Goal: Task Accomplishment & Management: Manage account settings

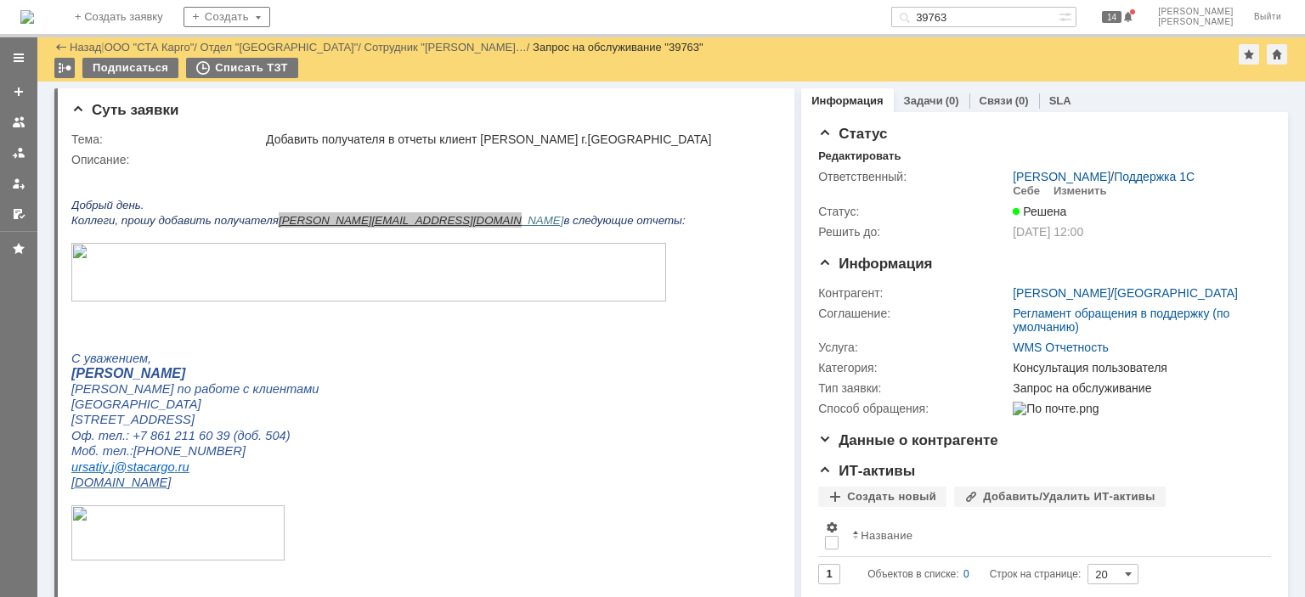
scroll to position [595, 0]
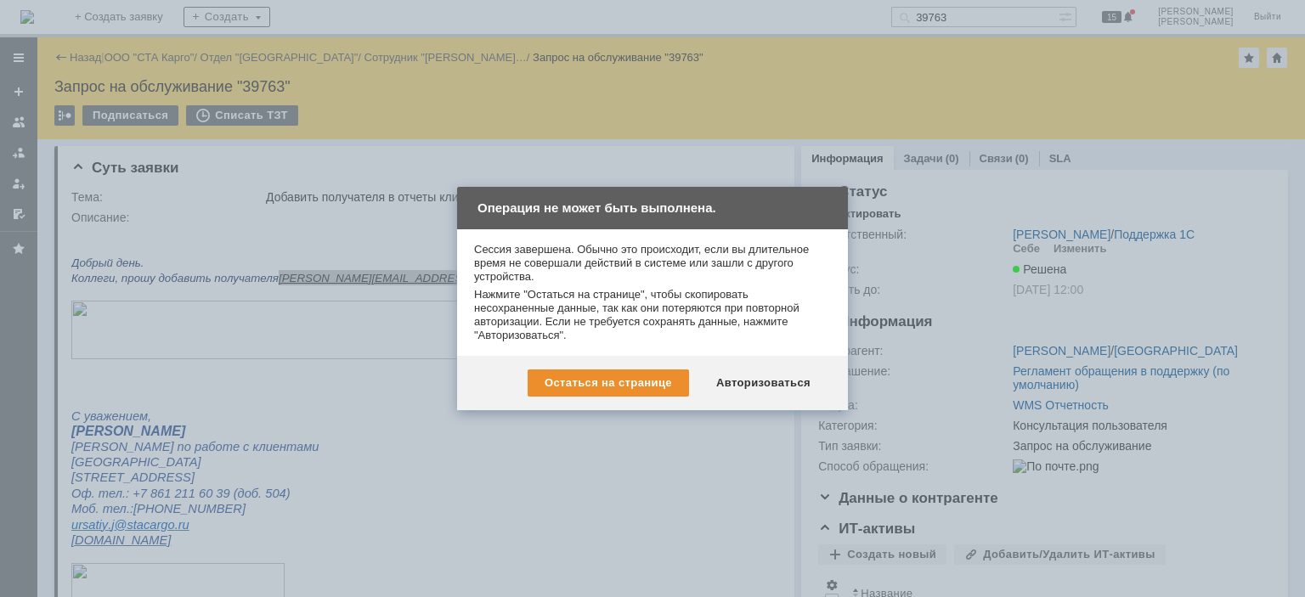
click at [728, 400] on div "Остаться на странице Авторизоваться" at bounding box center [652, 383] width 391 height 54
click at [741, 379] on div "Авторизоваться" at bounding box center [763, 383] width 128 height 27
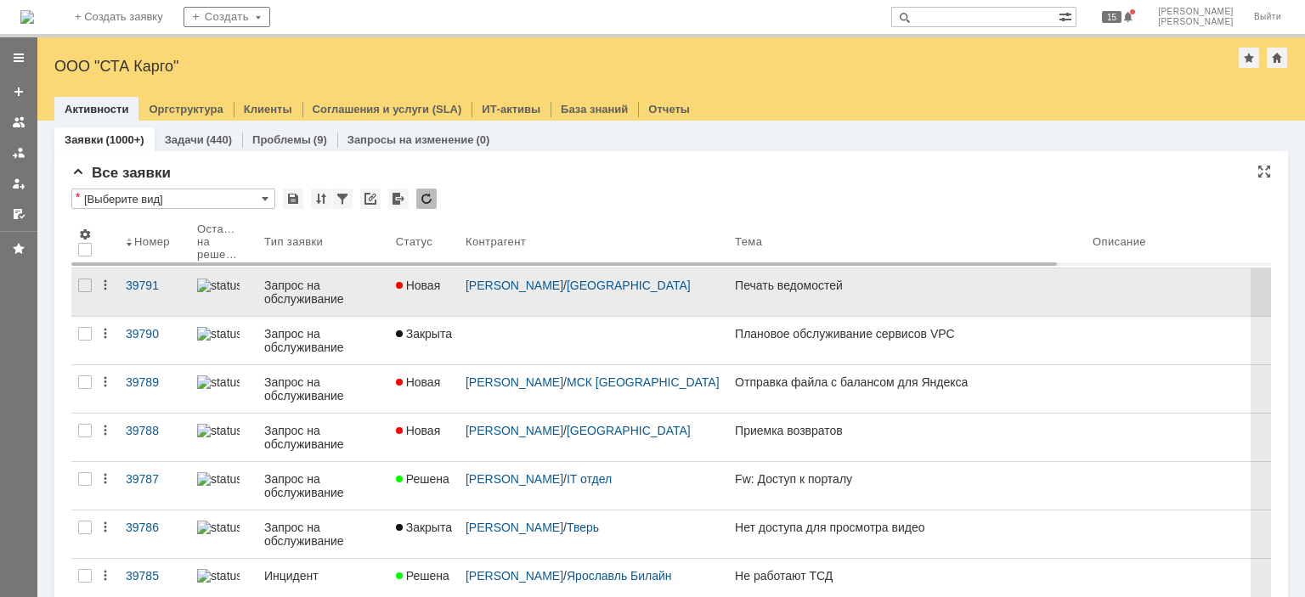
click at [568, 310] on div "Алейникова Кристина / Новосибирск" at bounding box center [593, 292] width 269 height 48
click at [349, 275] on link "Запрос на обслуживание" at bounding box center [323, 292] width 132 height 48
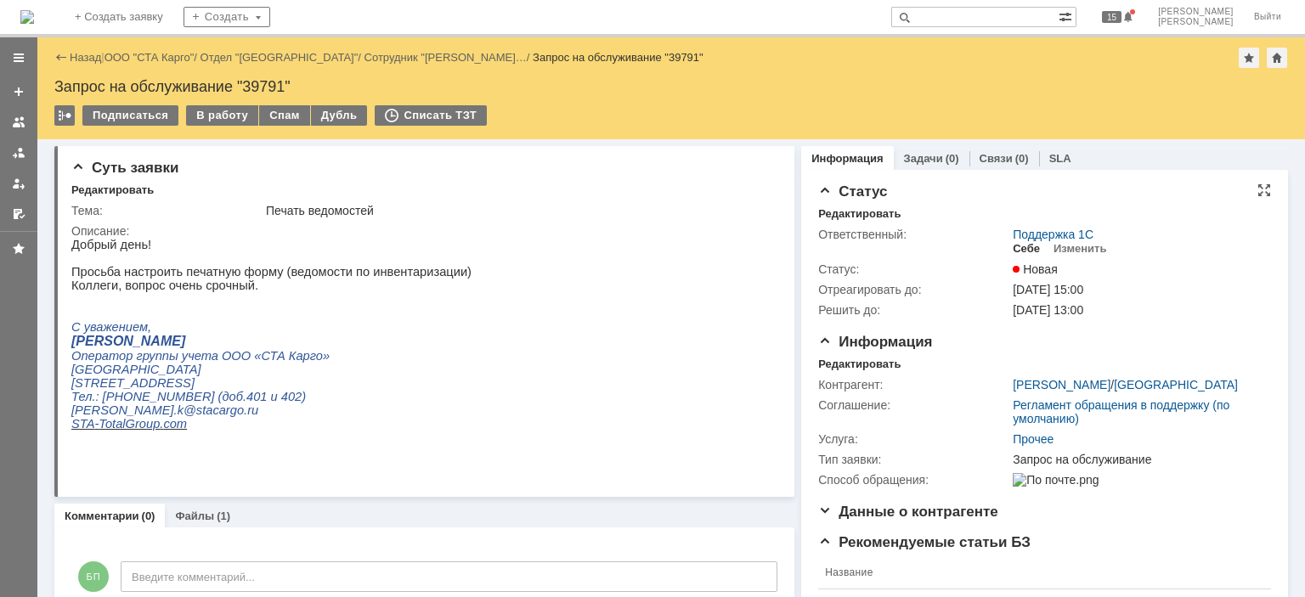
click at [1020, 246] on div "Себе" at bounding box center [1026, 249] width 27 height 14
click at [852, 359] on div "Редактировать" at bounding box center [859, 365] width 82 height 14
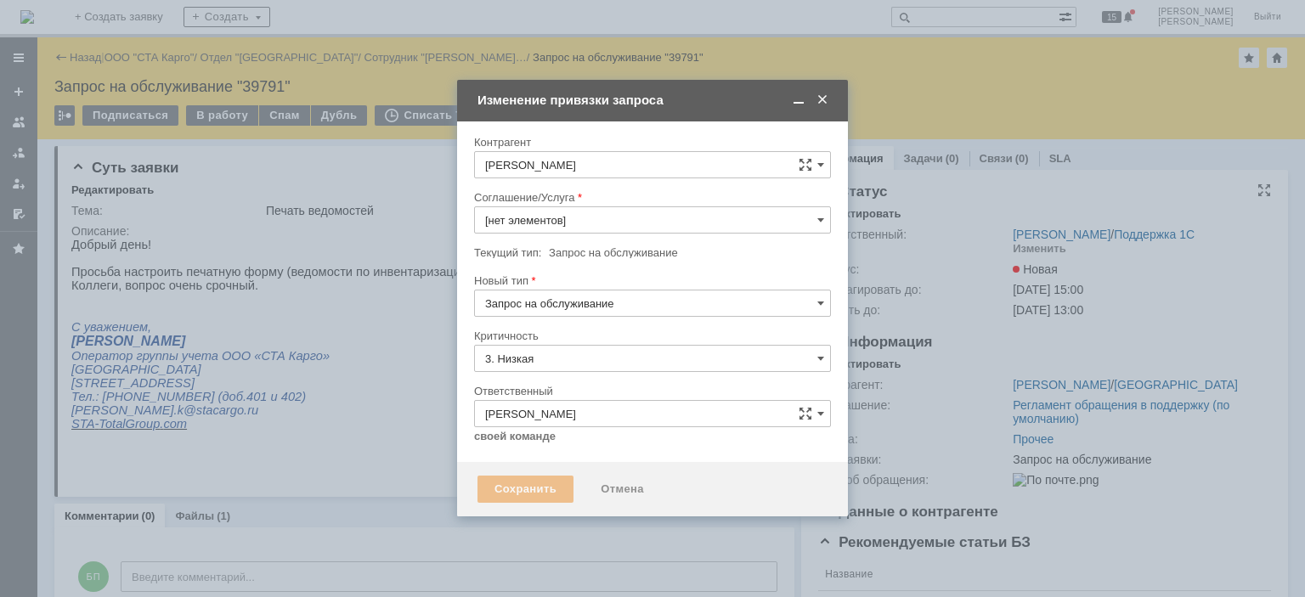
type input "Прочее"
type input "[не указано]"
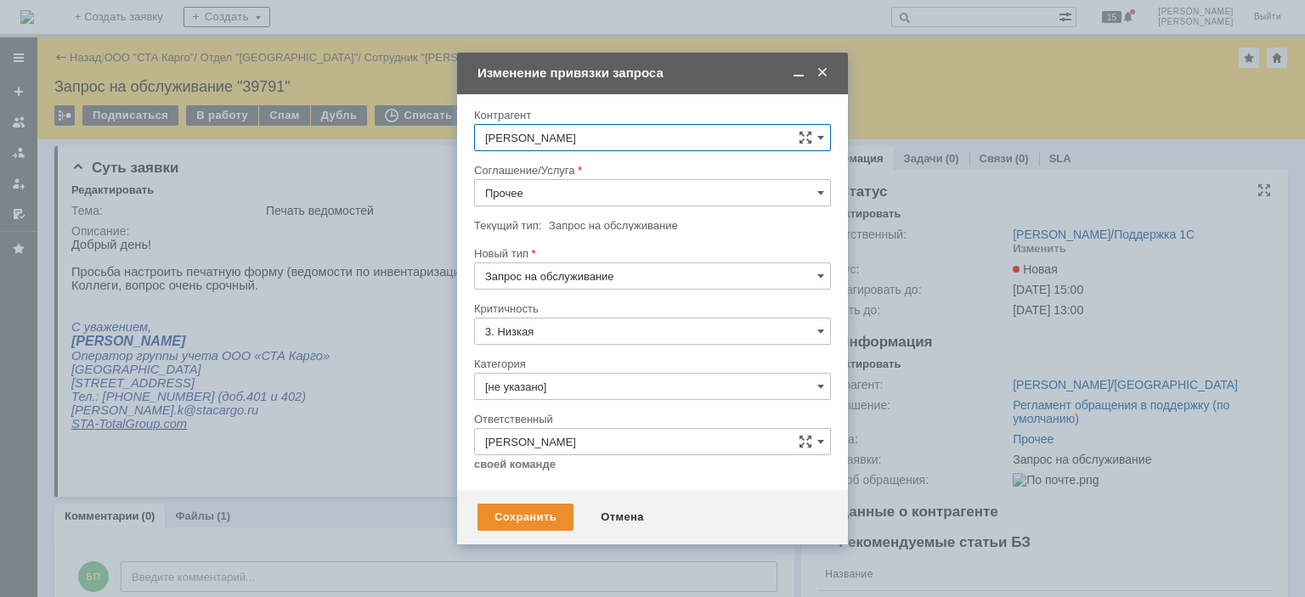
click at [584, 274] on input "Запрос на обслуживание" at bounding box center [652, 276] width 357 height 27
click at [570, 217] on div at bounding box center [652, 212] width 357 height 12
type input "Запрос на обслуживание"
click at [511, 522] on div "Сохранить" at bounding box center [525, 517] width 96 height 27
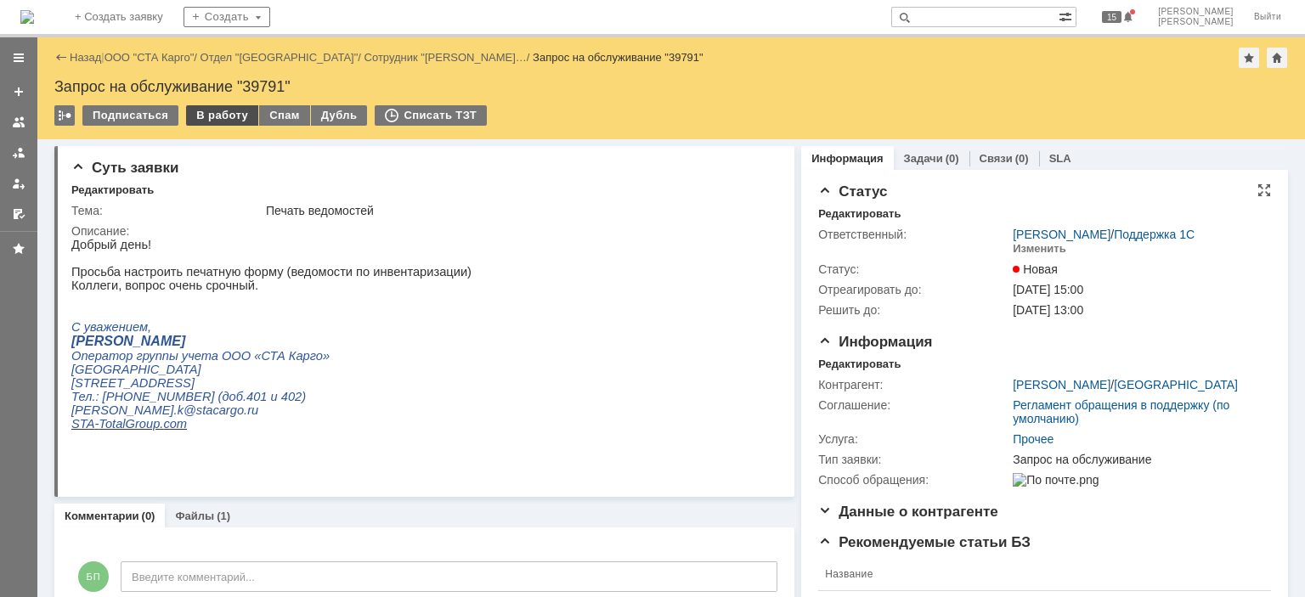
click at [211, 108] on div "В работу" at bounding box center [222, 115] width 72 height 20
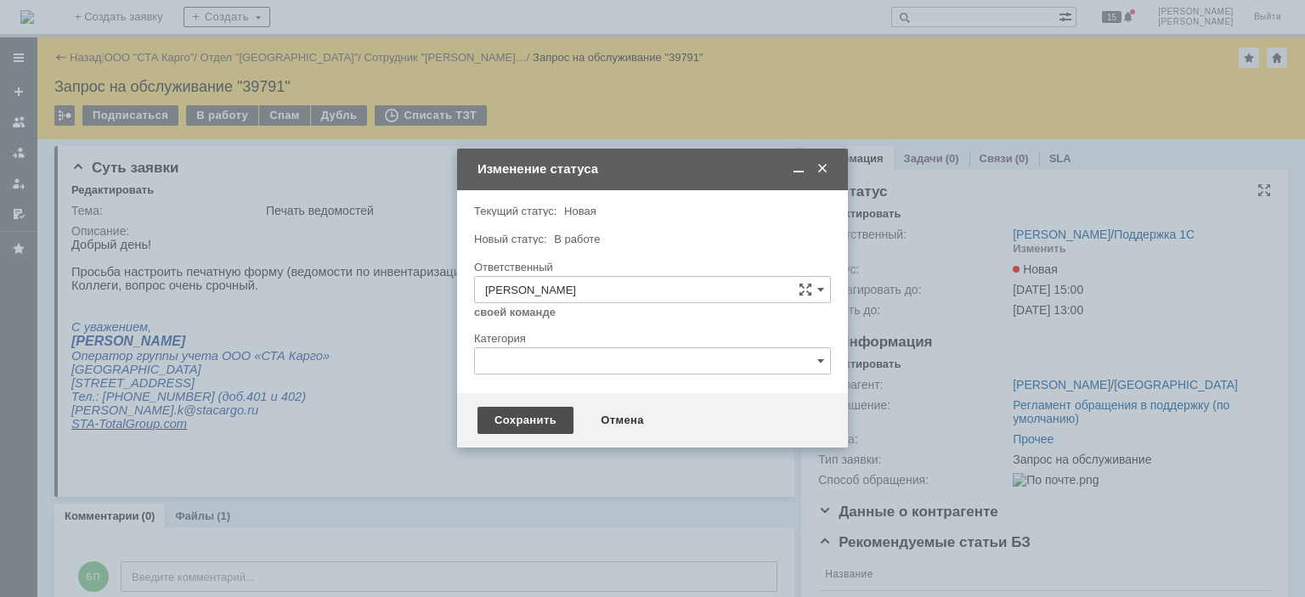
click at [520, 421] on div "Сохранить" at bounding box center [525, 420] width 96 height 27
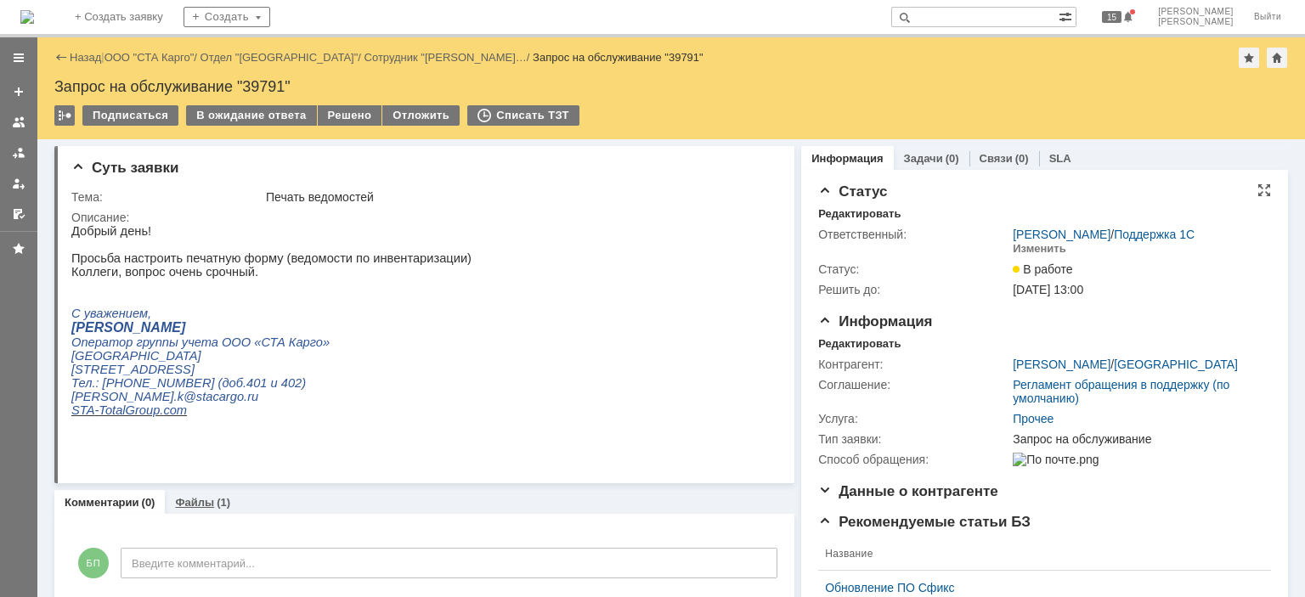
click at [212, 505] on div "Файлы (1)" at bounding box center [202, 502] width 55 height 11
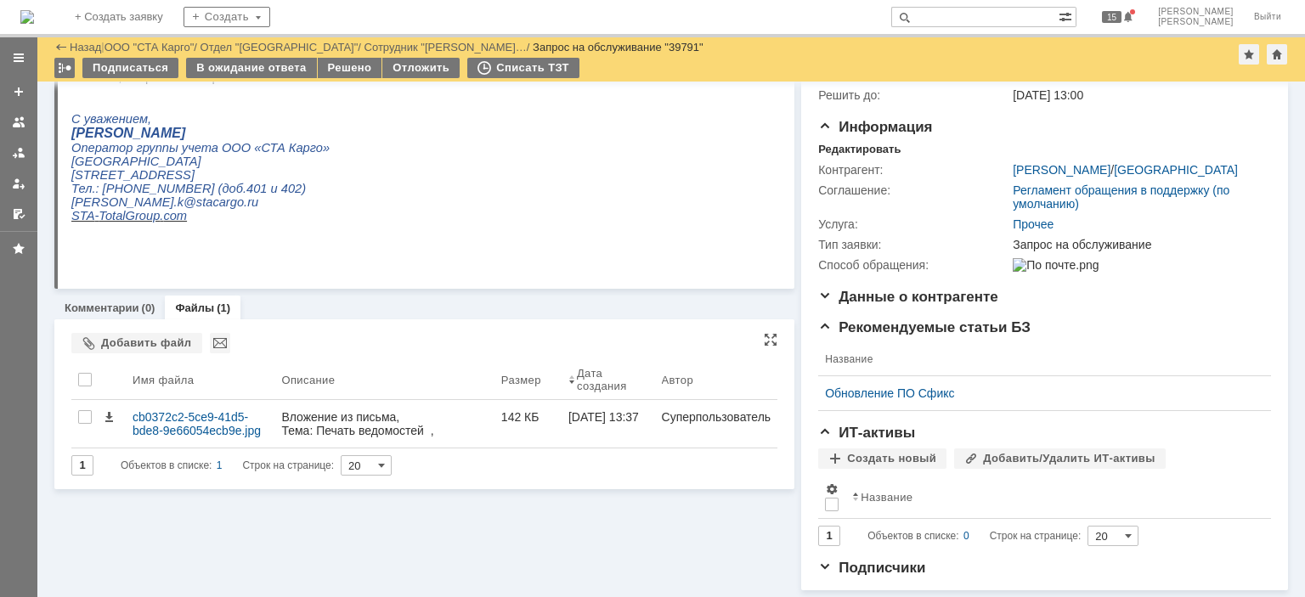
scroll to position [148, 0]
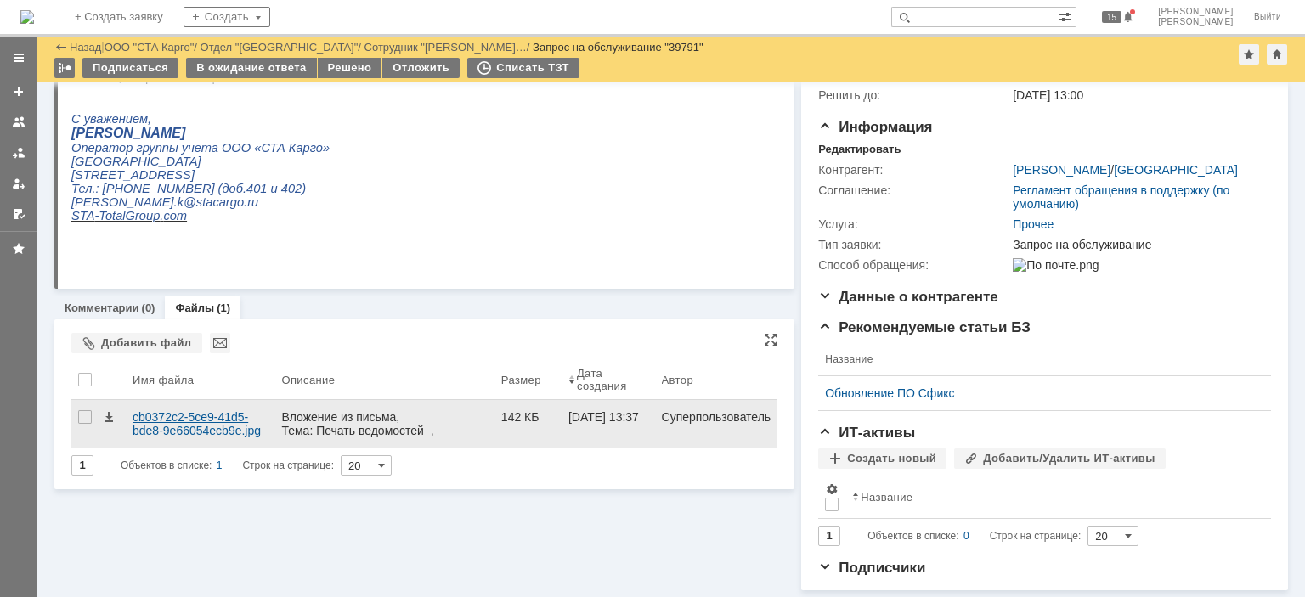
click at [204, 400] on div "cb0372c2-5ce9-41d5-bde8-9e66054ecb9e.jpg" at bounding box center [200, 424] width 149 height 48
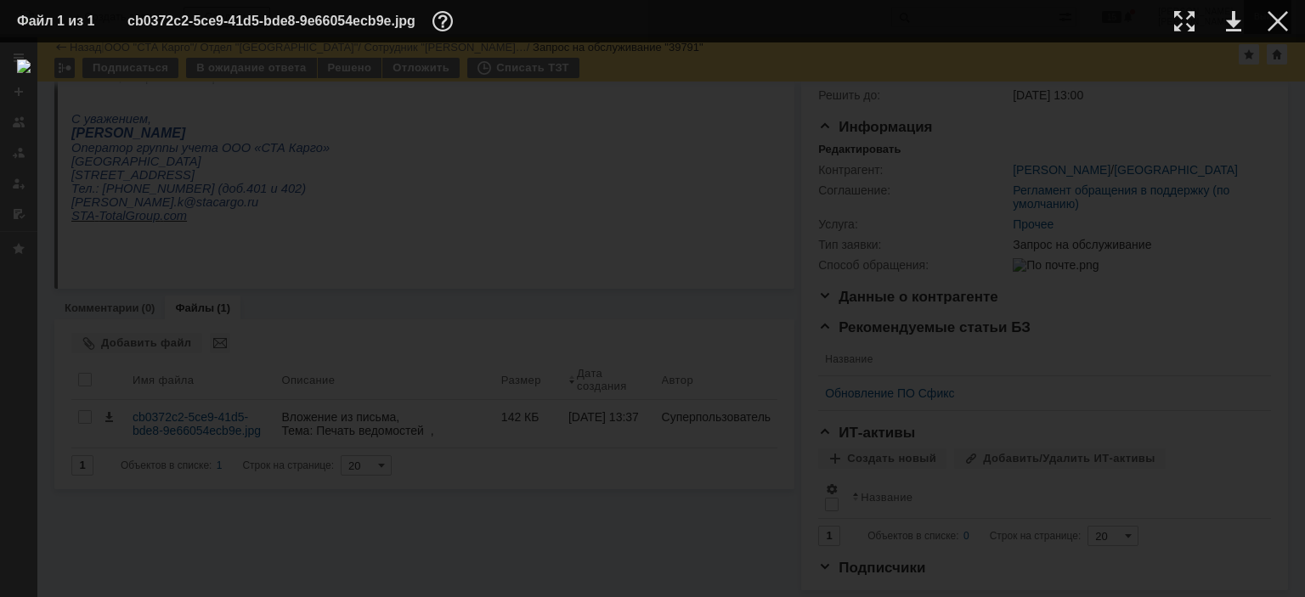
drag, startPoint x: 1272, startPoint y: 20, endPoint x: 1264, endPoint y: 25, distance: 9.2
click at [1272, 20] on div at bounding box center [1277, 21] width 20 height 20
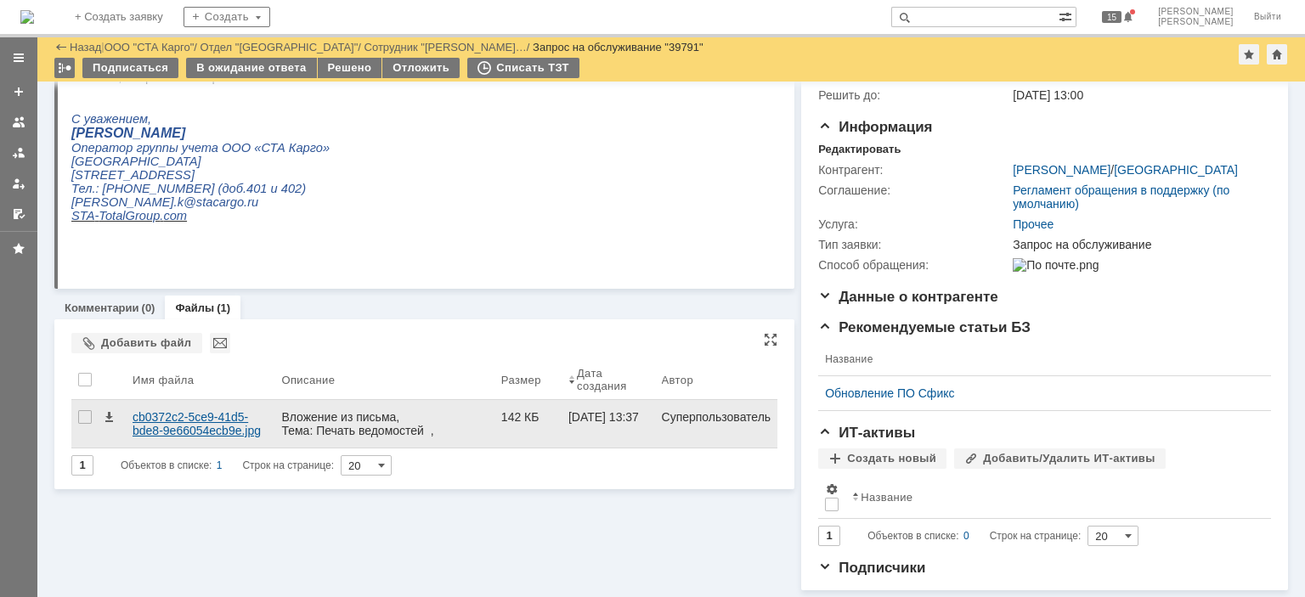
click at [171, 423] on div "cb0372c2-5ce9-41d5-bde8-9e66054ecb9e.jpg" at bounding box center [200, 423] width 135 height 27
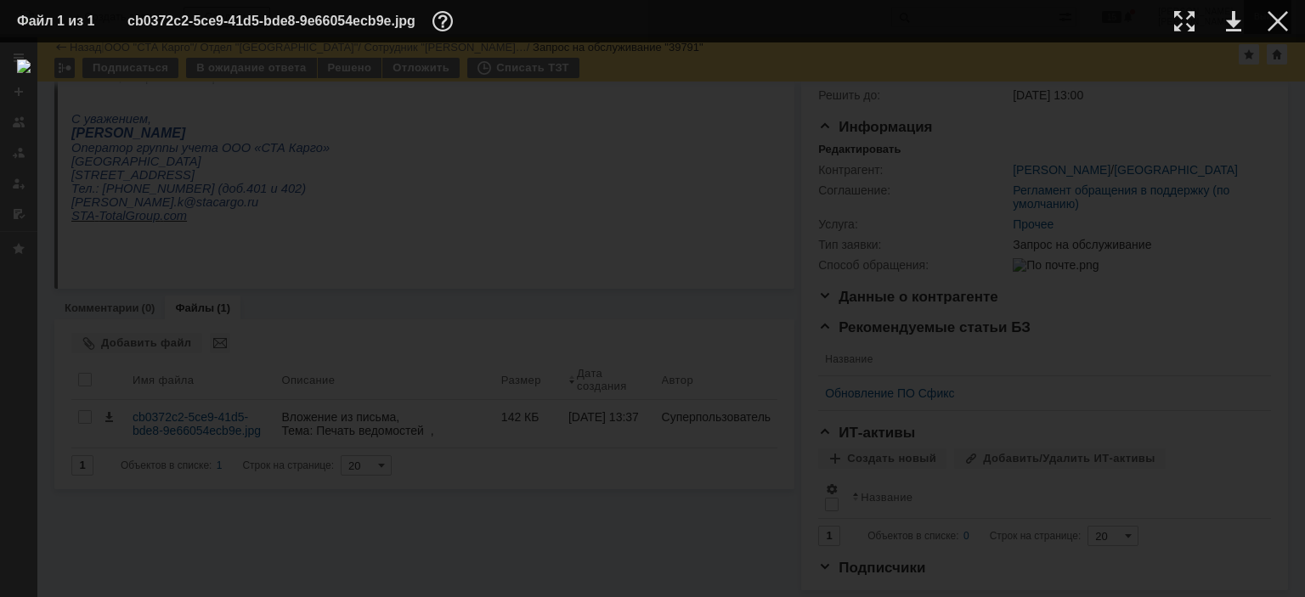
drag, startPoint x: 1275, startPoint y: 16, endPoint x: 1266, endPoint y: 17, distance: 9.4
click at [1275, 16] on div at bounding box center [1277, 21] width 20 height 20
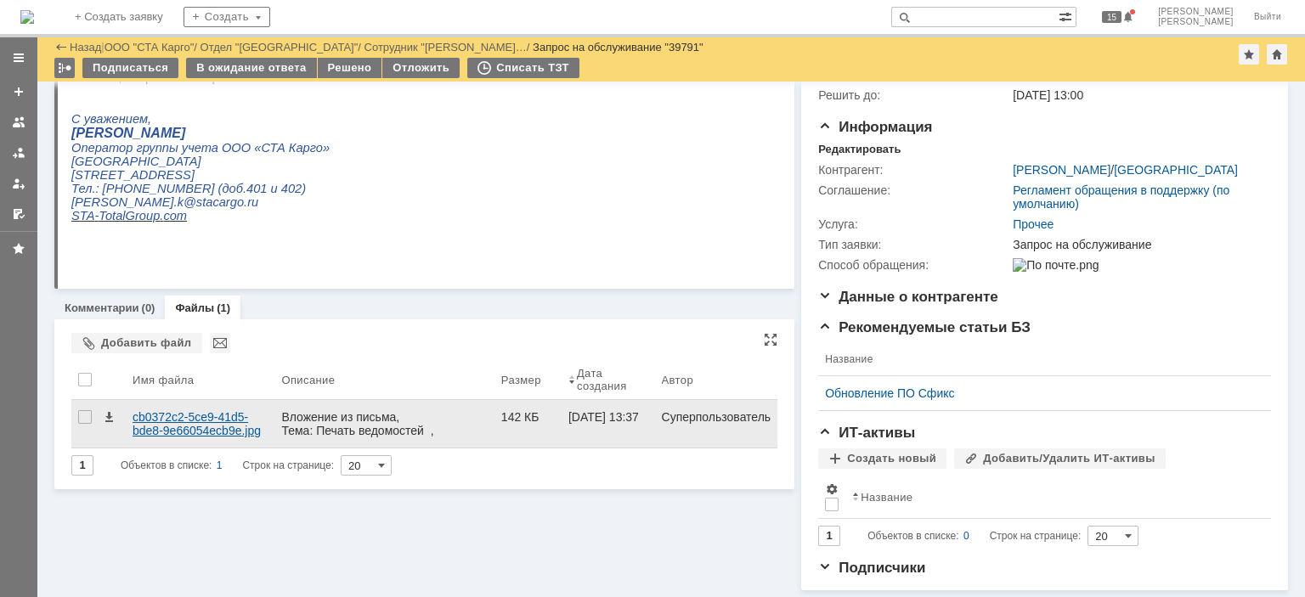
click at [203, 410] on div "cb0372c2-5ce9-41d5-bde8-9e66054ecb9e.jpg" at bounding box center [200, 423] width 135 height 27
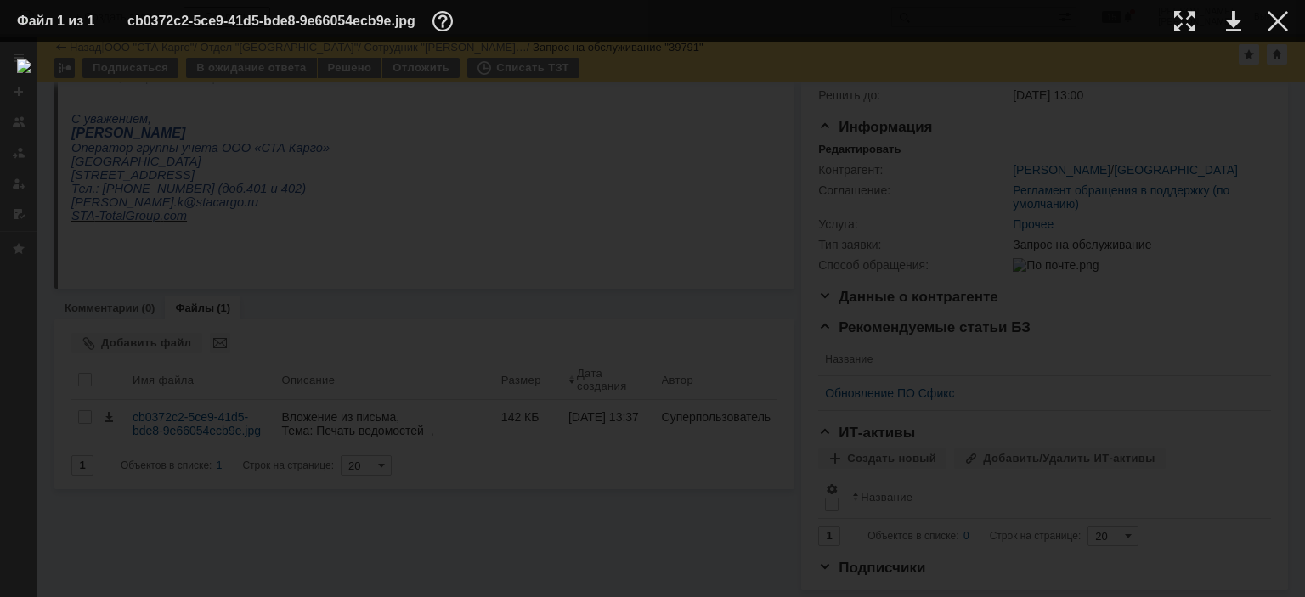
click at [648, 223] on img at bounding box center [652, 319] width 1271 height 521
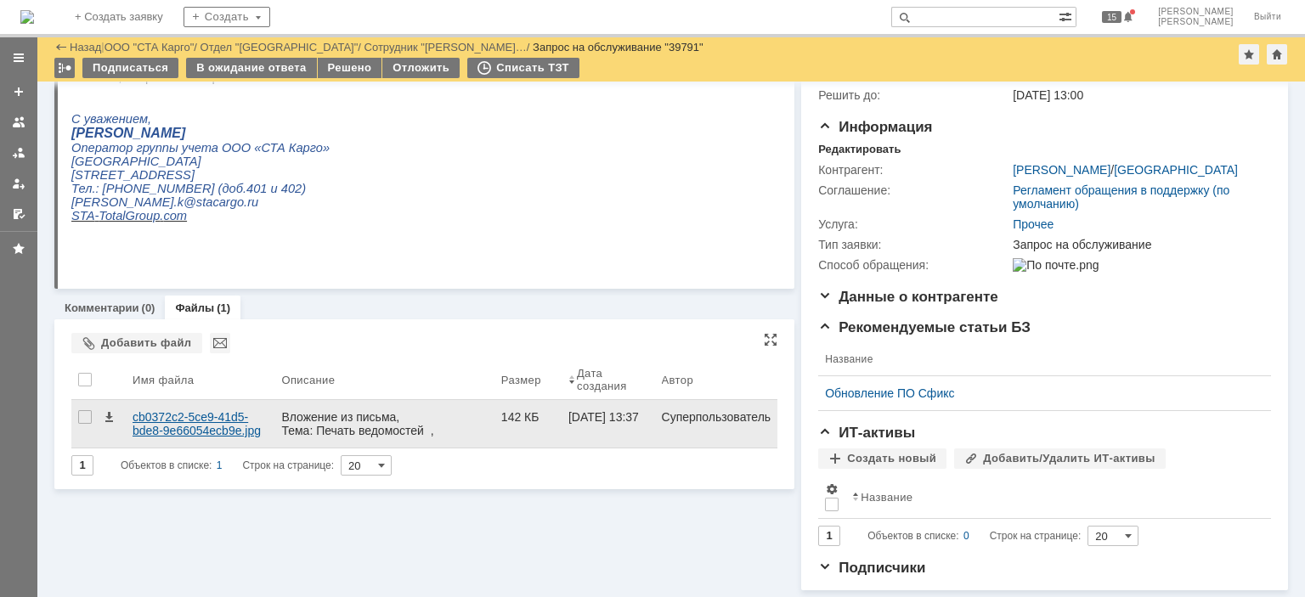
click at [194, 419] on div "cb0372c2-5ce9-41d5-bde8-9e66054ecb9e.jpg" at bounding box center [200, 423] width 135 height 27
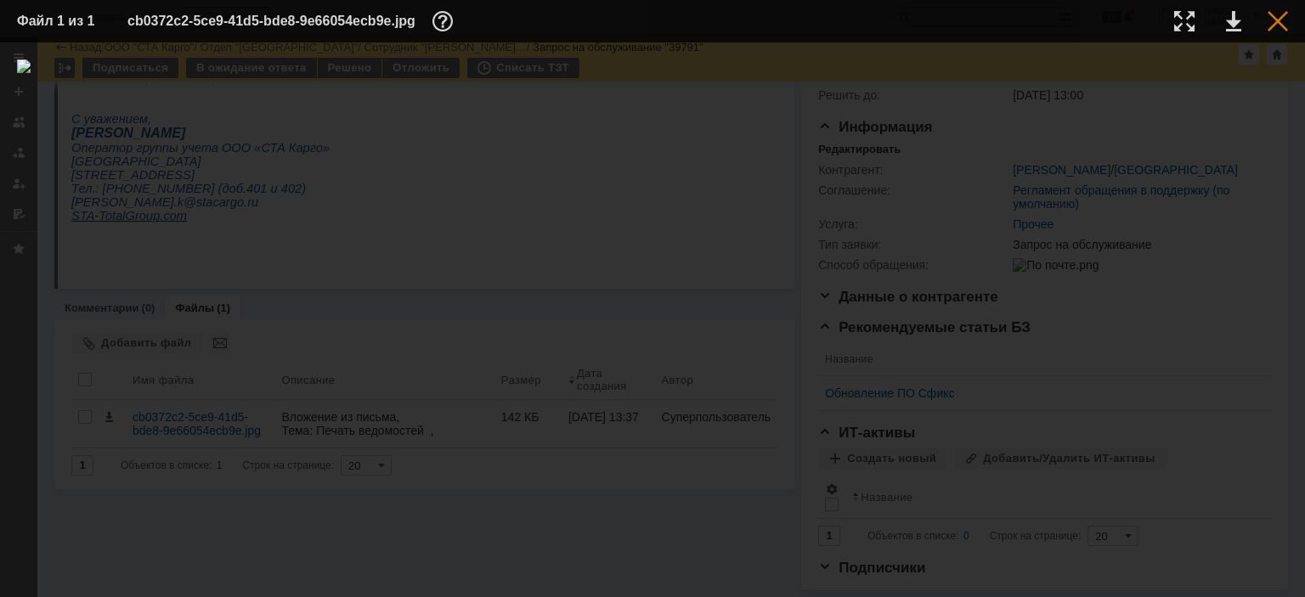
click at [1274, 12] on div at bounding box center [1277, 21] width 20 height 20
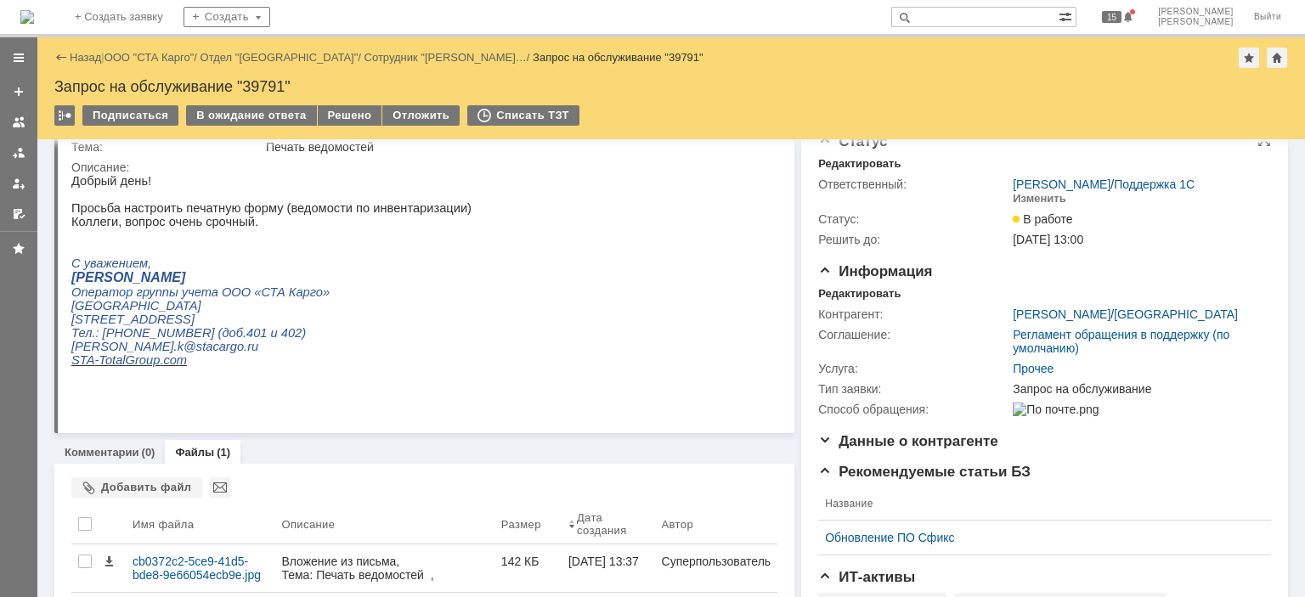
scroll to position [0, 0]
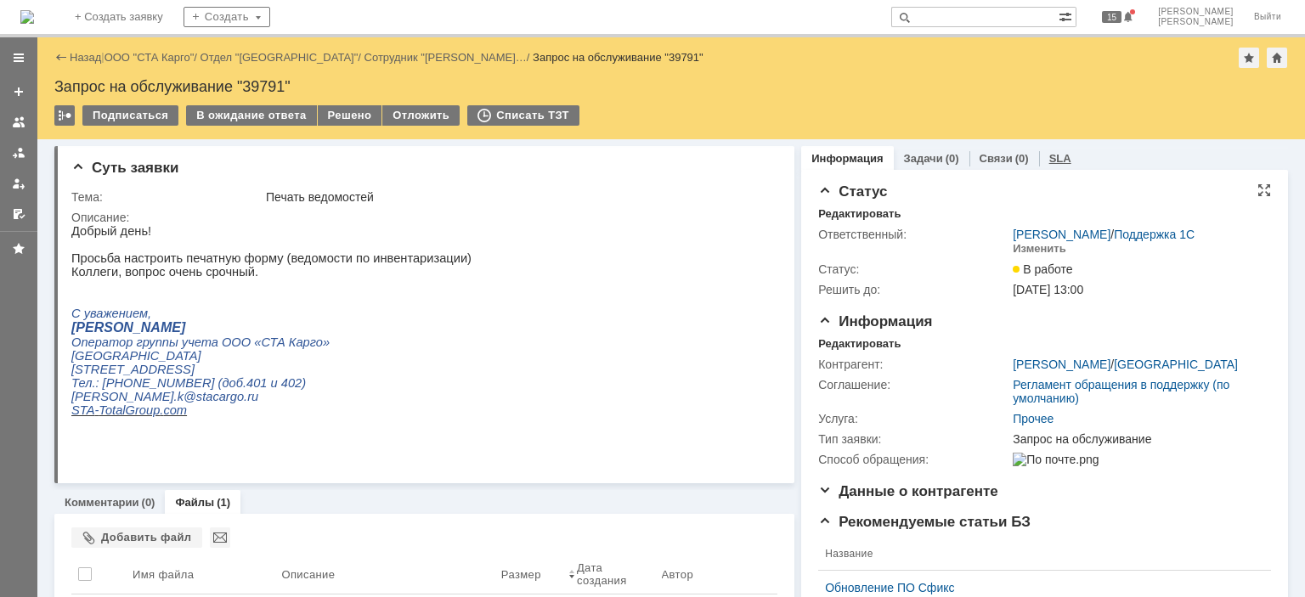
click at [1062, 158] on div "SLA" at bounding box center [1060, 158] width 42 height 25
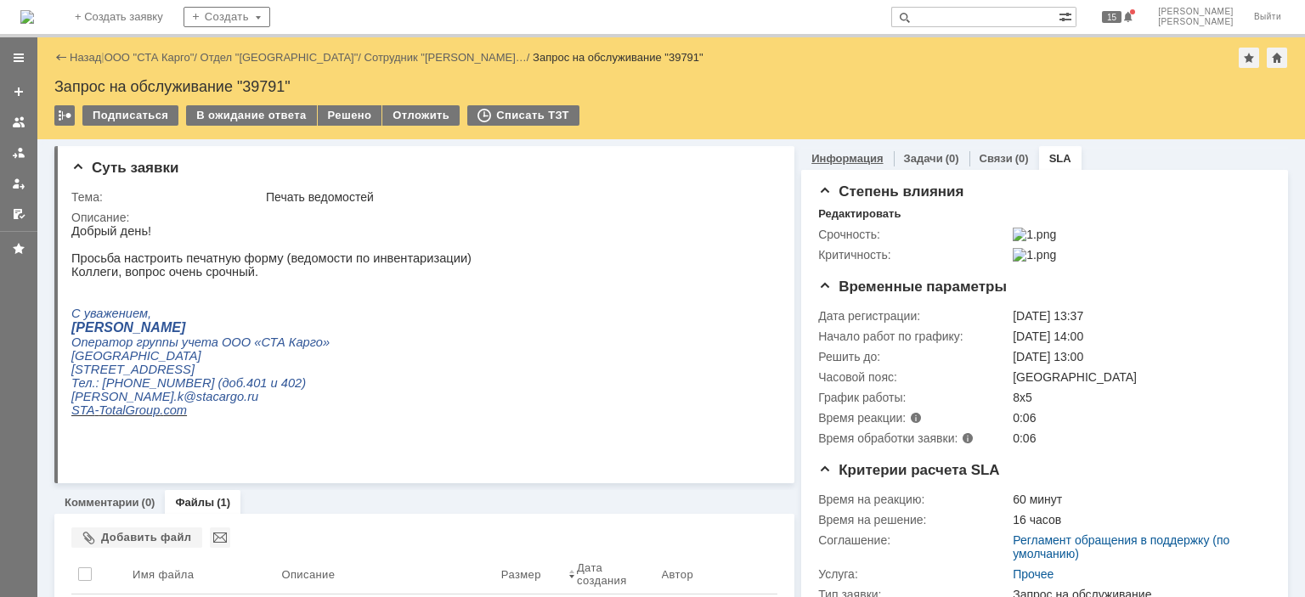
click at [818, 150] on div "Информация" at bounding box center [847, 158] width 92 height 25
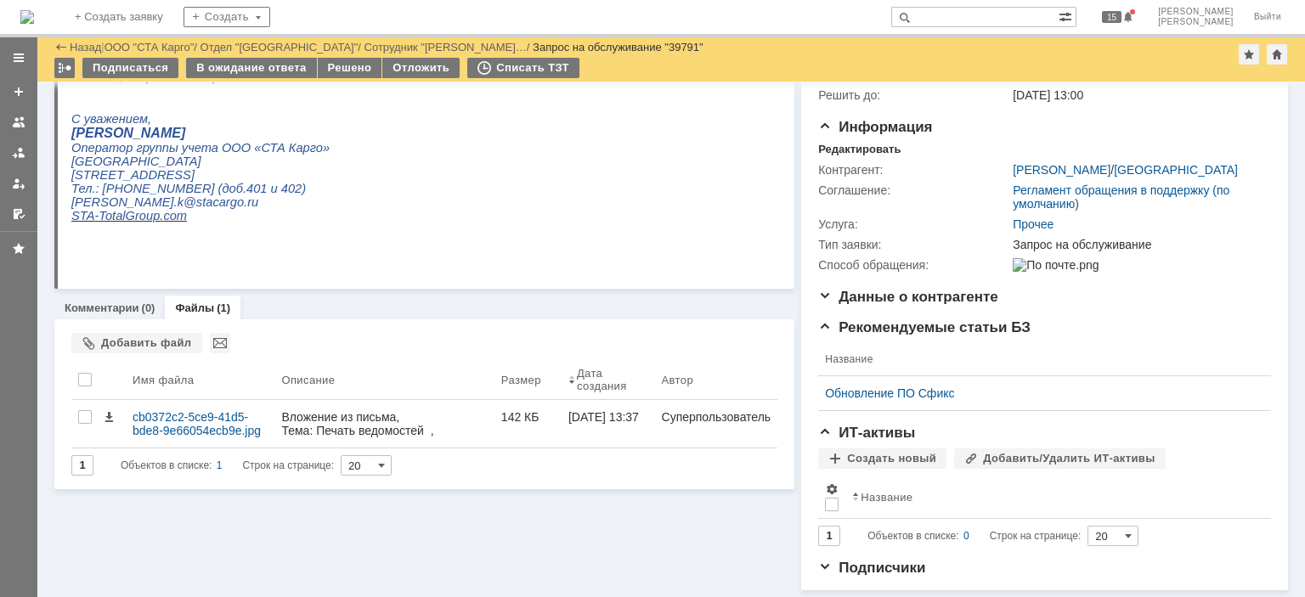
scroll to position [148, 0]
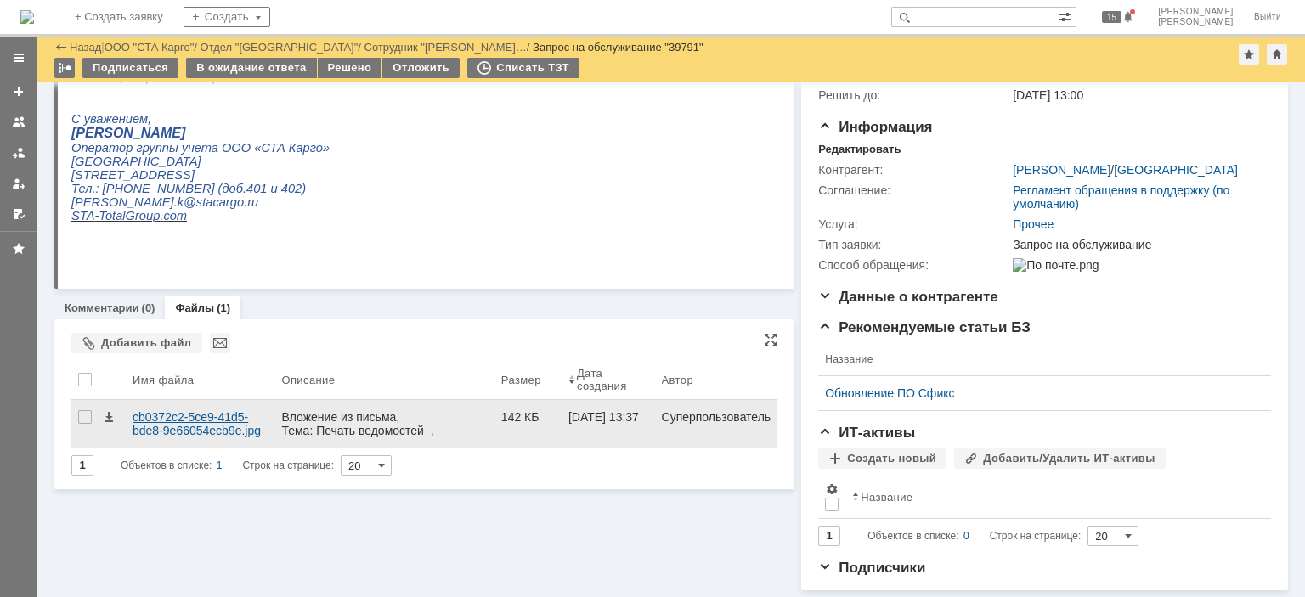
click at [200, 429] on div "cb0372c2-5ce9-41d5-bde8-9e66054ecb9e.jpg" at bounding box center [200, 424] width 149 height 48
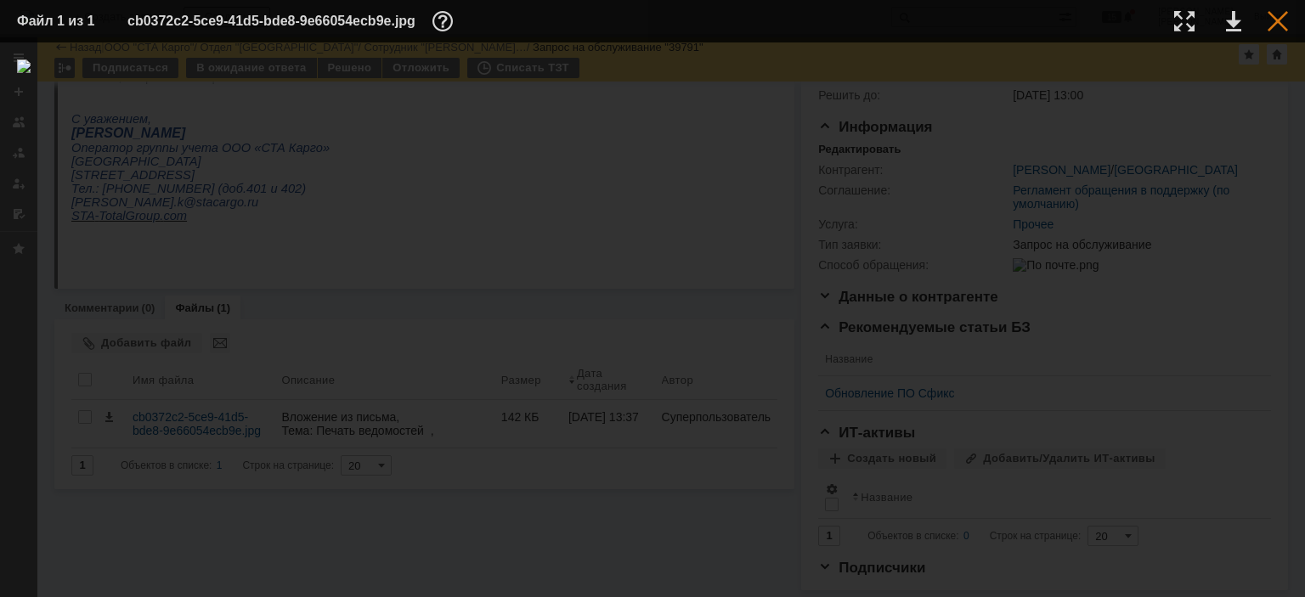
click at [1281, 20] on div at bounding box center [1277, 21] width 20 height 20
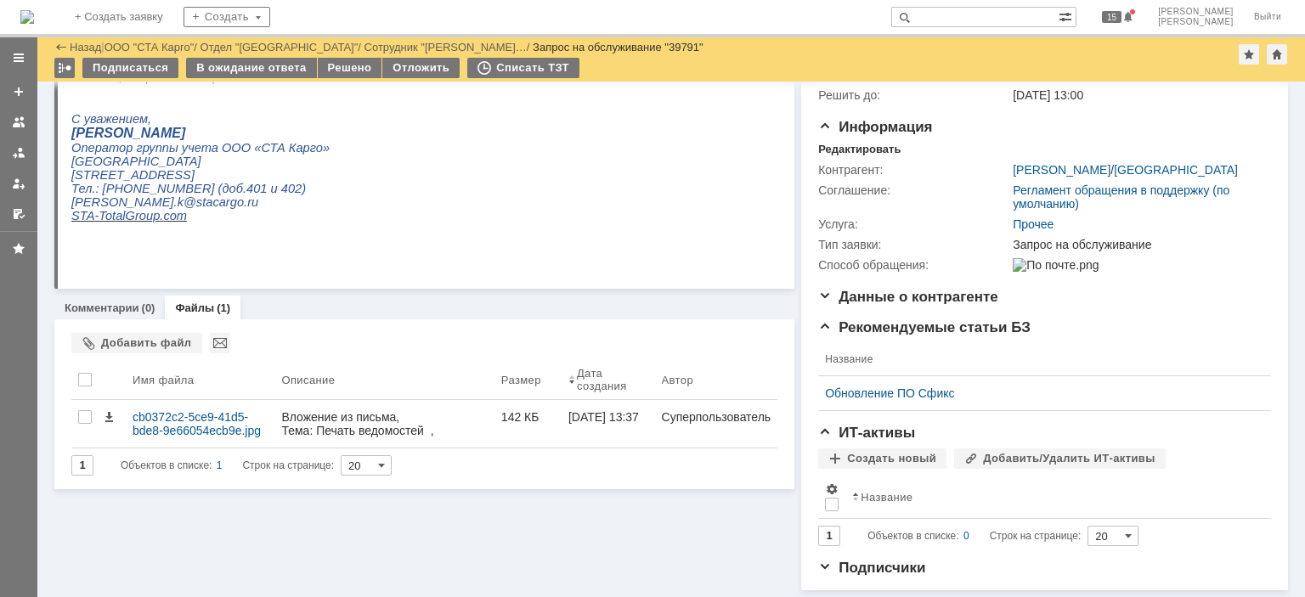
scroll to position [0, 0]
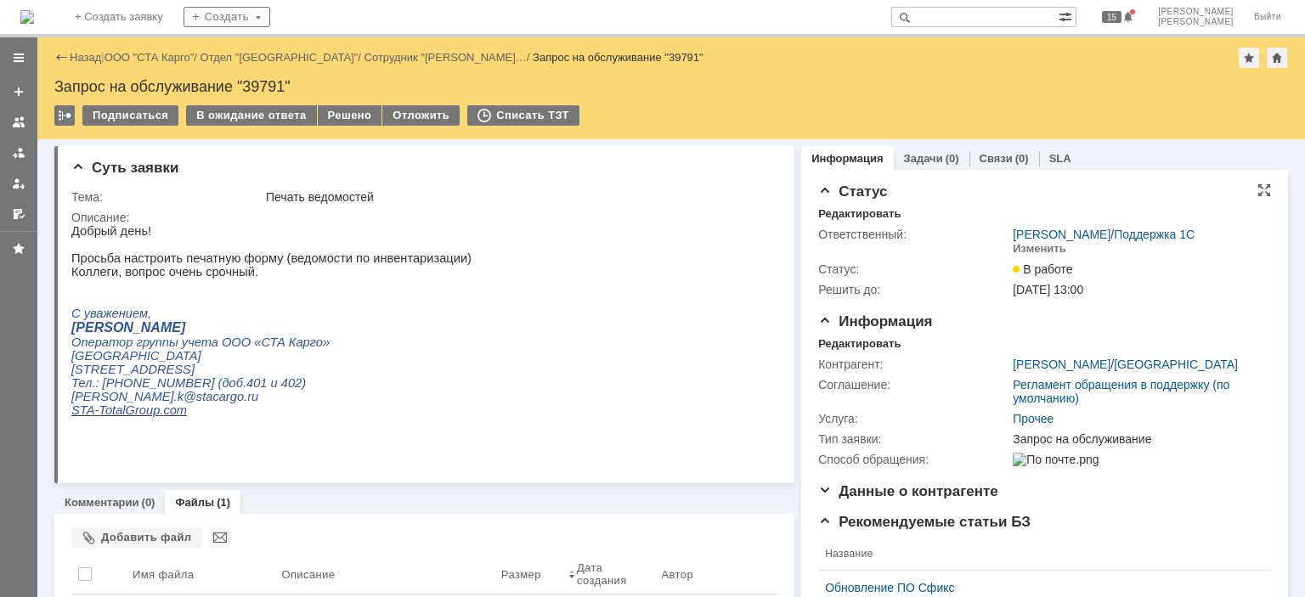
click at [251, 126] on td "В ожидание ответа" at bounding box center [251, 116] width 131 height 22
click at [251, 108] on div "В ожидание ответа" at bounding box center [251, 115] width 130 height 20
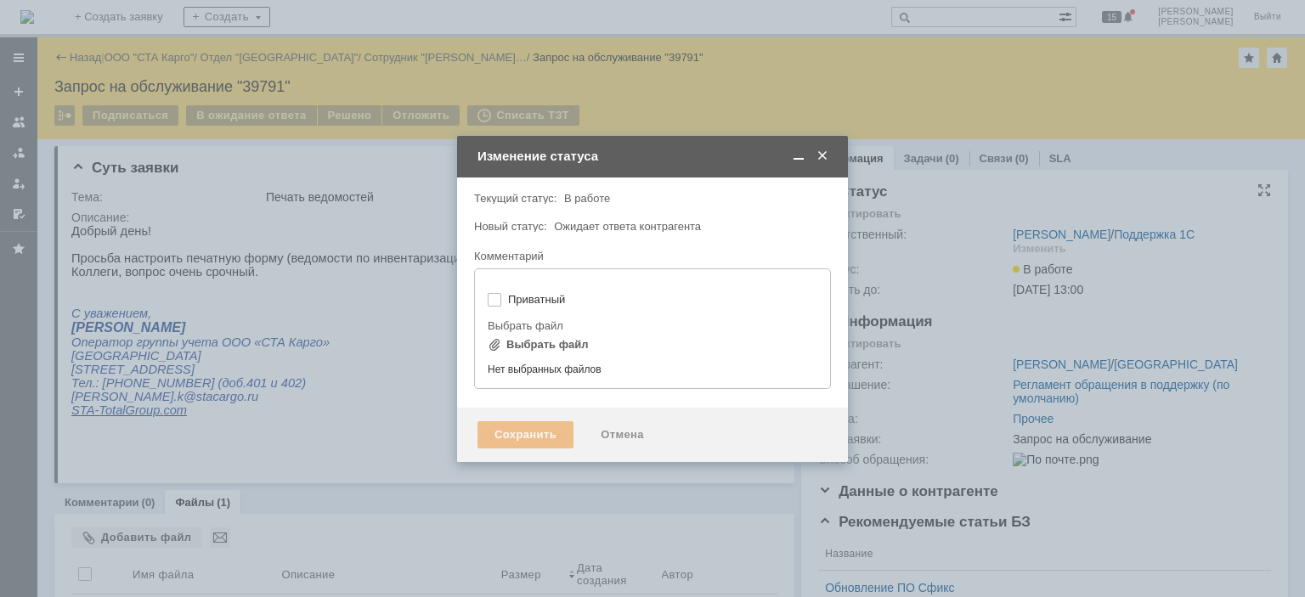
type input "[не указано]"
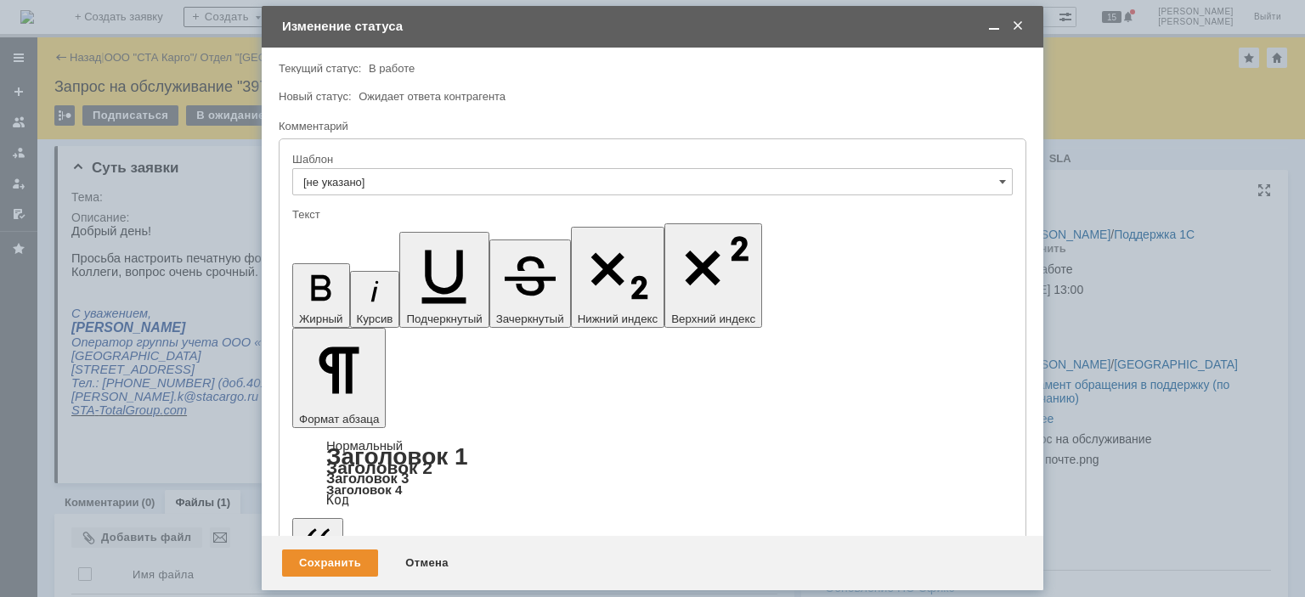
click at [590, 253] on icon "button" at bounding box center [618, 276] width 57 height 47
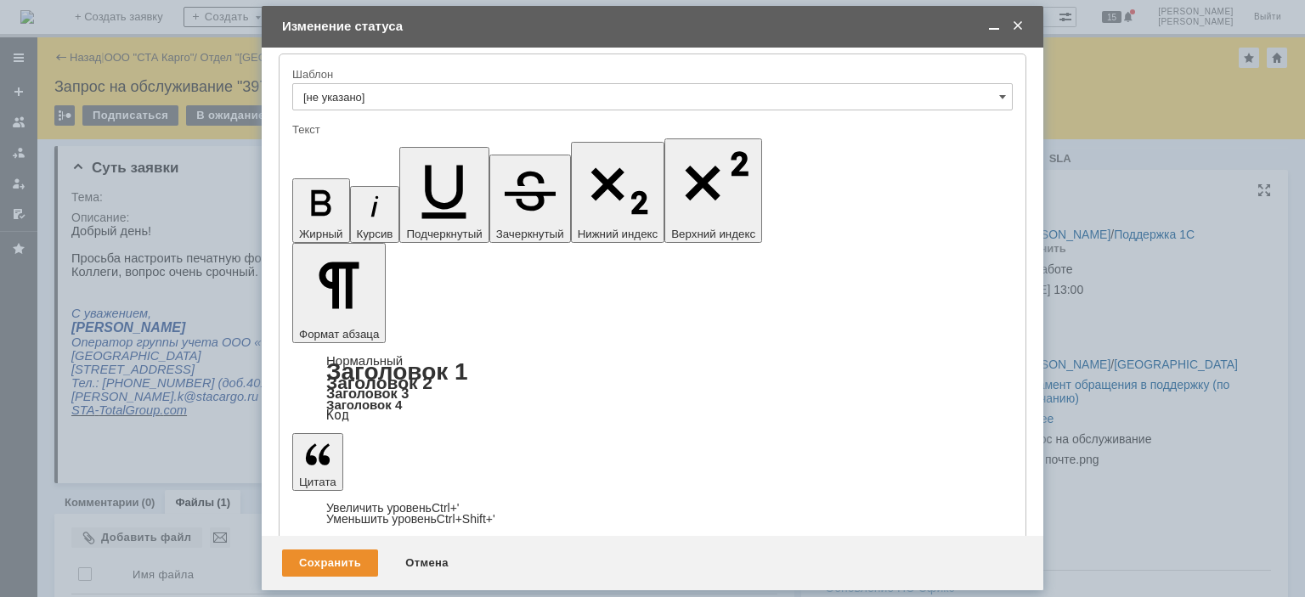
drag, startPoint x: 802, startPoint y: 4610, endPoint x: 566, endPoint y: 4604, distance: 236.3
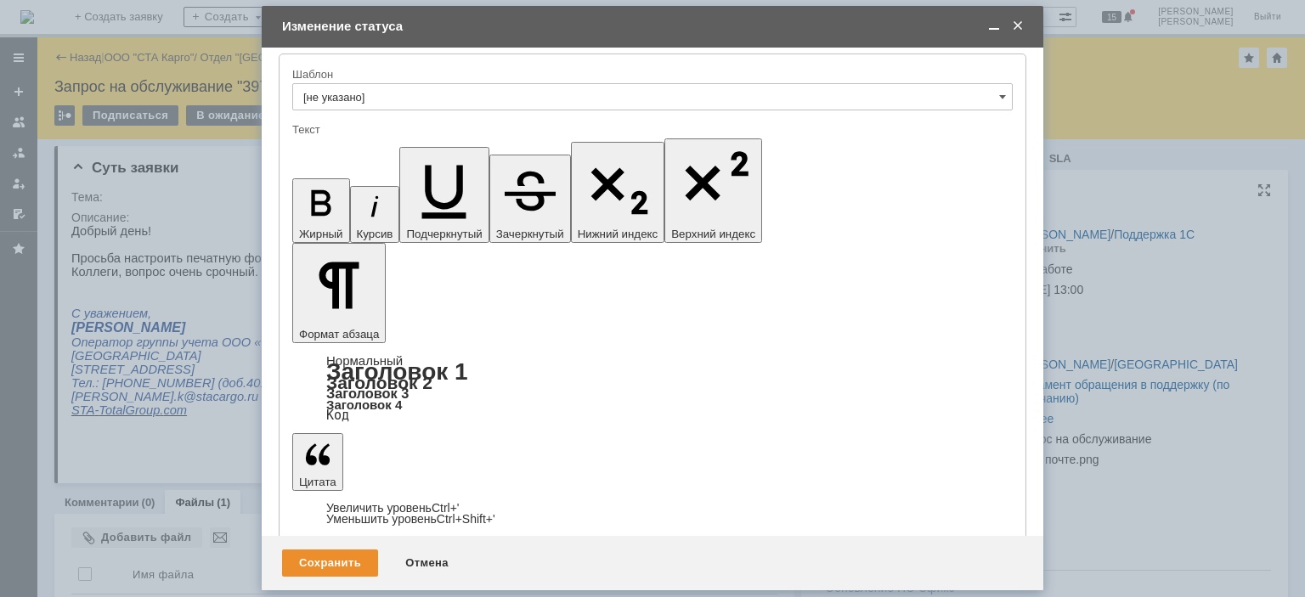
copy div "ЛистПересчетаОбщий(ОбщийБезСерРасх)"
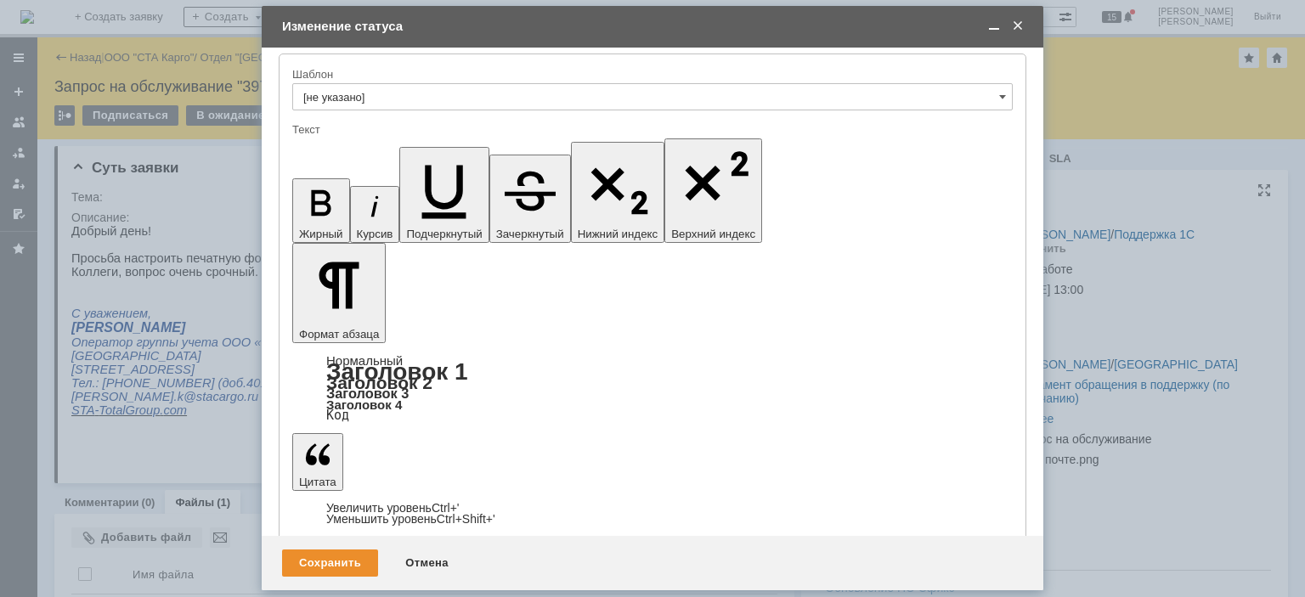
click at [347, 554] on div "Сохранить" at bounding box center [330, 563] width 96 height 27
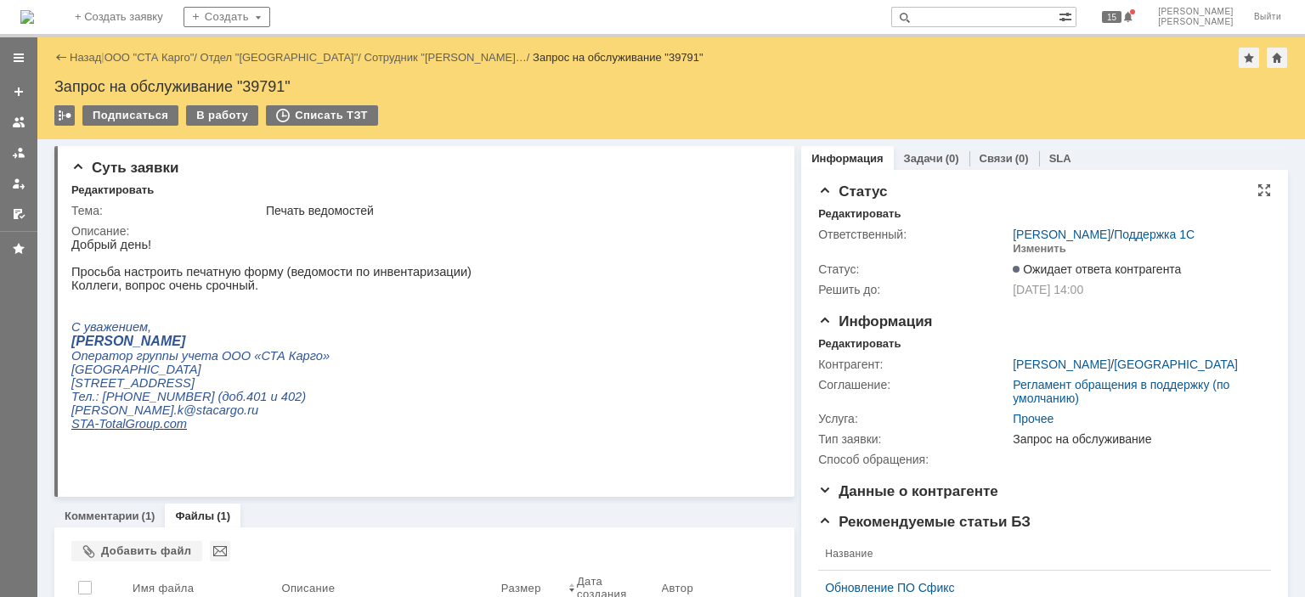
scroll to position [0, 0]
click at [143, 45] on div "Назад | ООО "СТА Карго" / Отдел "Новосибирск" / Сотрудник "Алейникова Кристина……" at bounding box center [670, 88] width 1267 height 102
click at [144, 59] on link "ООО "СТА Карго"" at bounding box center [149, 57] width 90 height 13
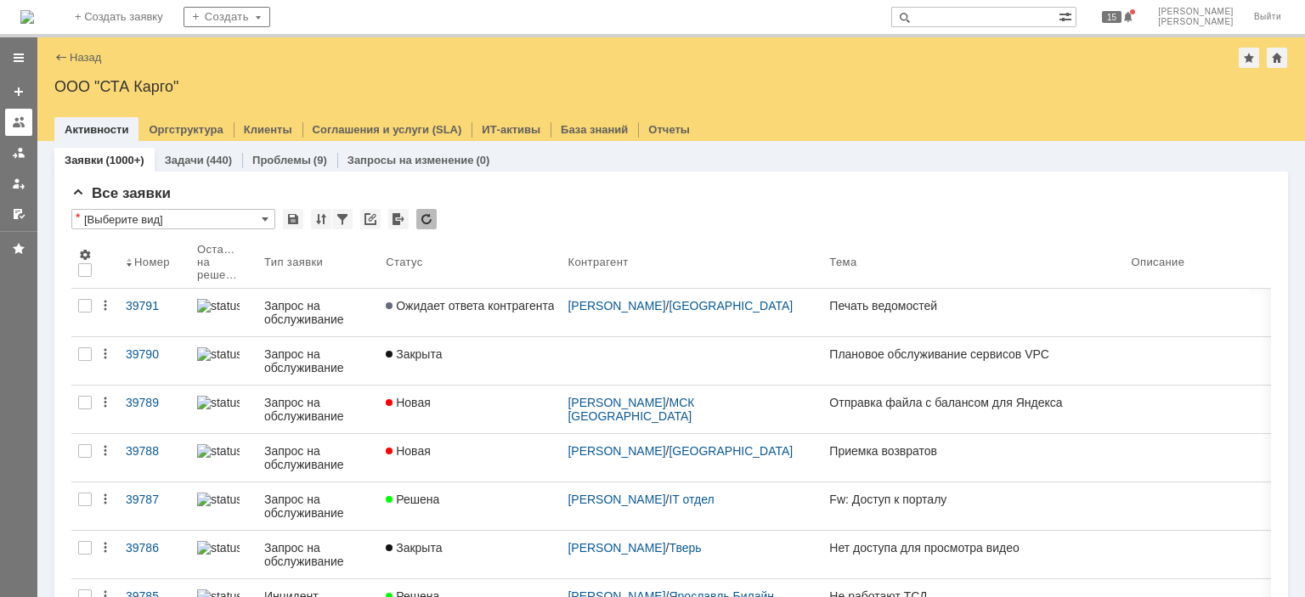
click at [17, 116] on div at bounding box center [19, 123] width 14 height 14
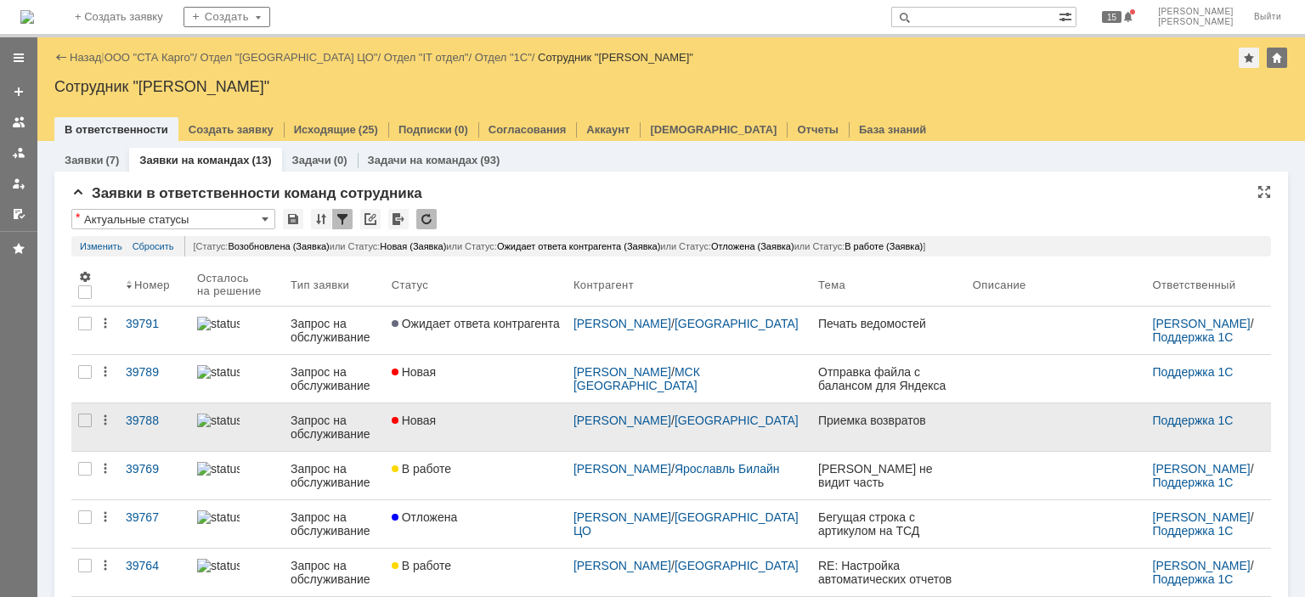
click at [495, 420] on div "Новая" at bounding box center [476, 421] width 168 height 14
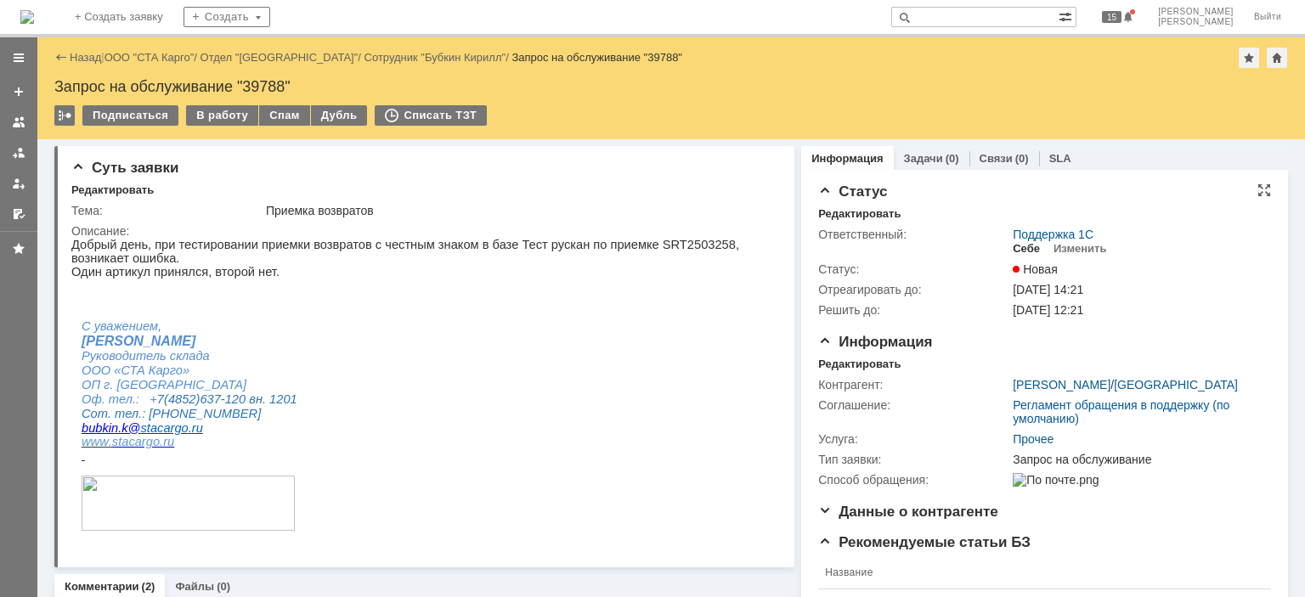
click at [1019, 248] on div "Себе" at bounding box center [1026, 249] width 27 height 14
click at [858, 360] on div "Редактировать" at bounding box center [859, 365] width 82 height 14
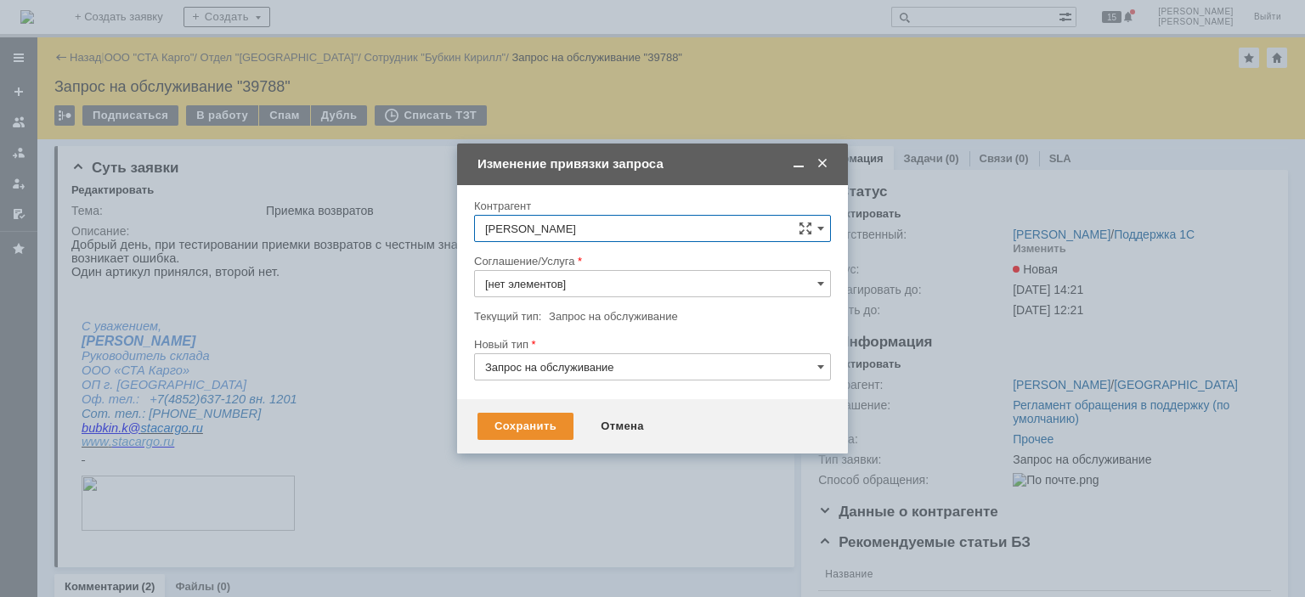
type input "Прочее"
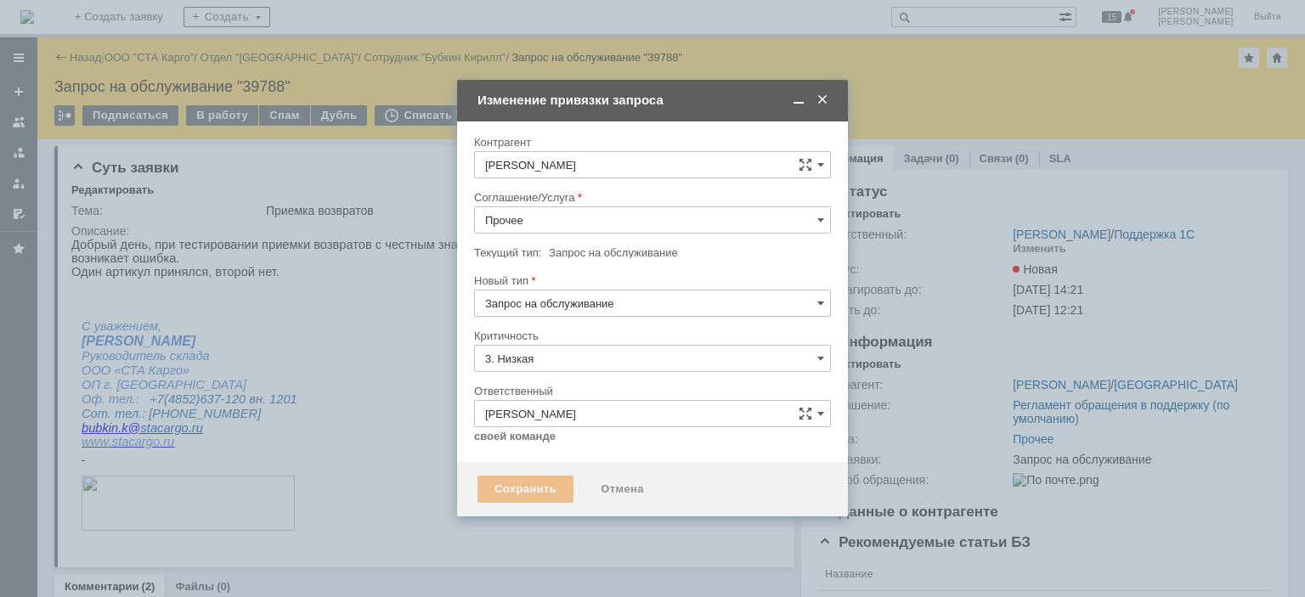
type input "[не указано]"
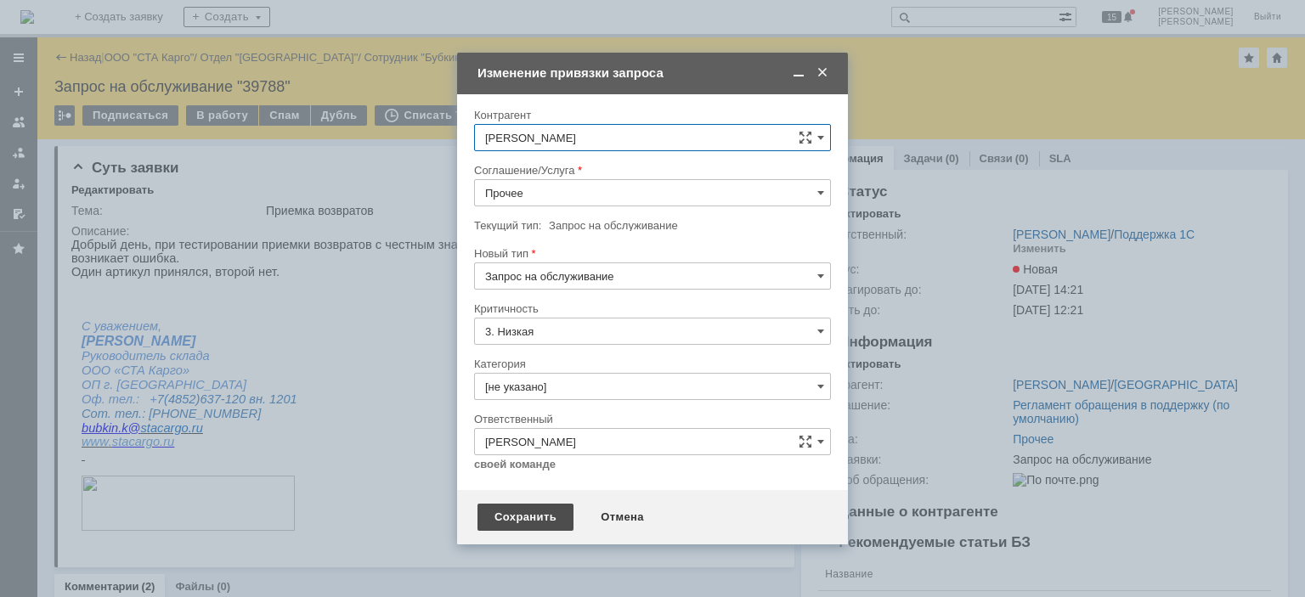
click at [513, 516] on div "Сохранить" at bounding box center [525, 517] width 96 height 27
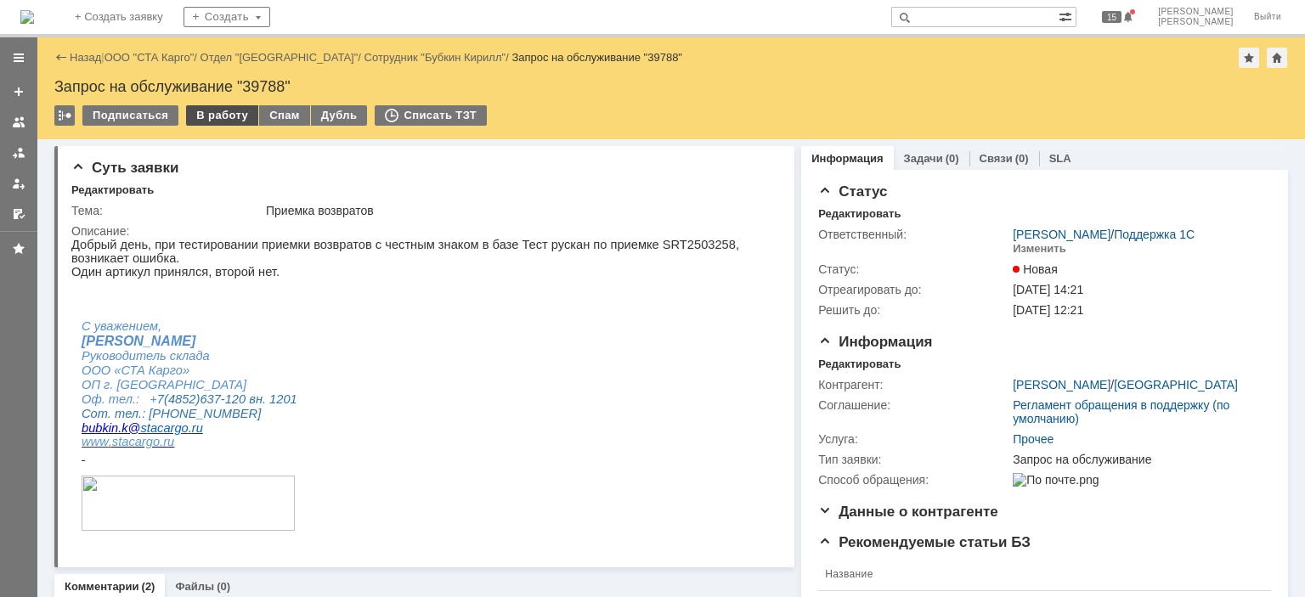
click at [225, 121] on div "В работу" at bounding box center [222, 115] width 72 height 20
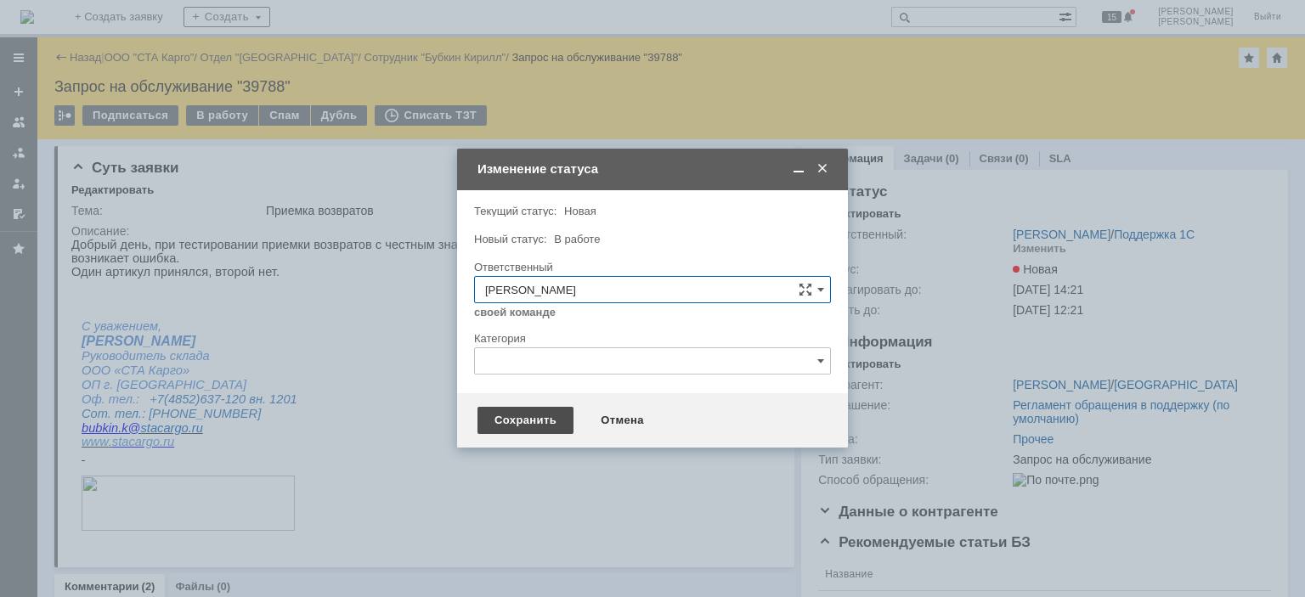
click at [535, 413] on div "Сохранить" at bounding box center [525, 420] width 96 height 27
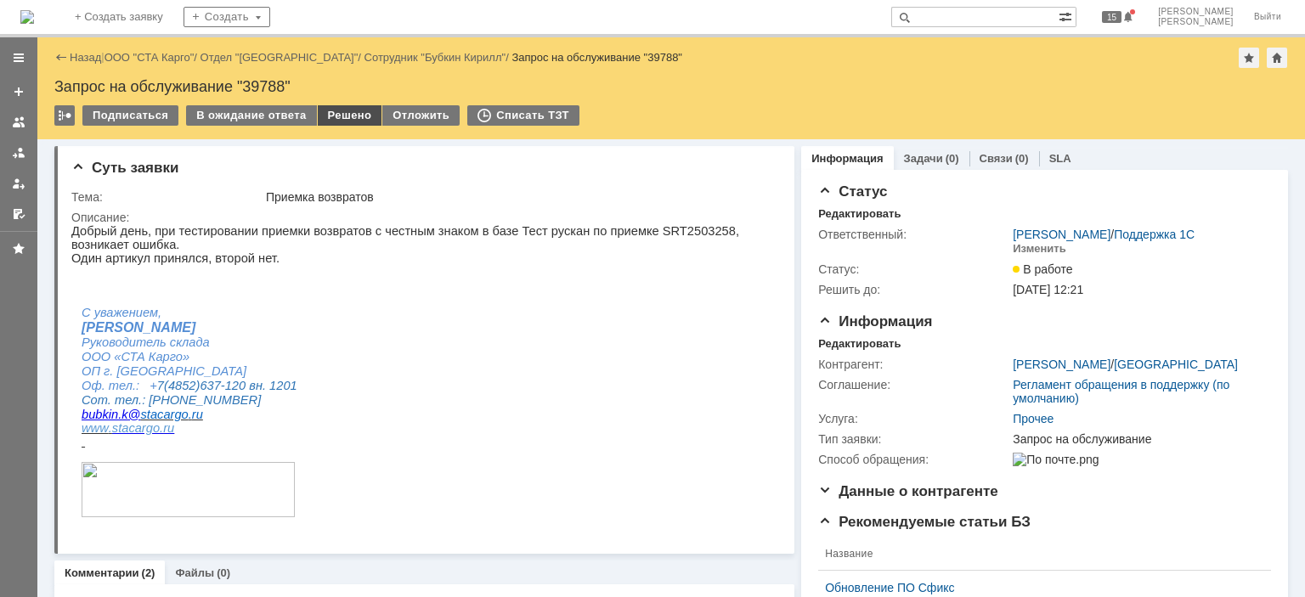
click at [348, 118] on div "Решено" at bounding box center [350, 115] width 65 height 20
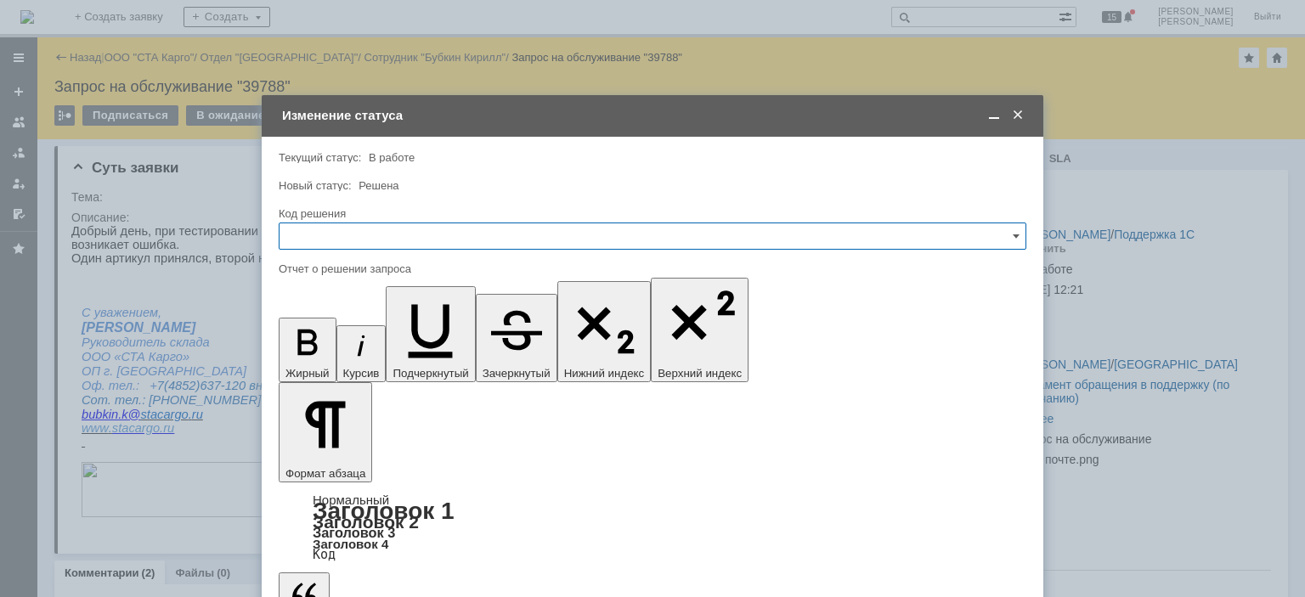
click at [376, 235] on input "text" at bounding box center [653, 236] width 748 height 27
click at [320, 471] on div "Решено" at bounding box center [652, 463] width 746 height 27
click at [397, 217] on div "Код решения" at bounding box center [651, 213] width 744 height 11
click at [398, 235] on input "Решено" at bounding box center [653, 236] width 748 height 27
click at [385, 433] on div "По просьбе инициатора" at bounding box center [652, 444] width 746 height 27
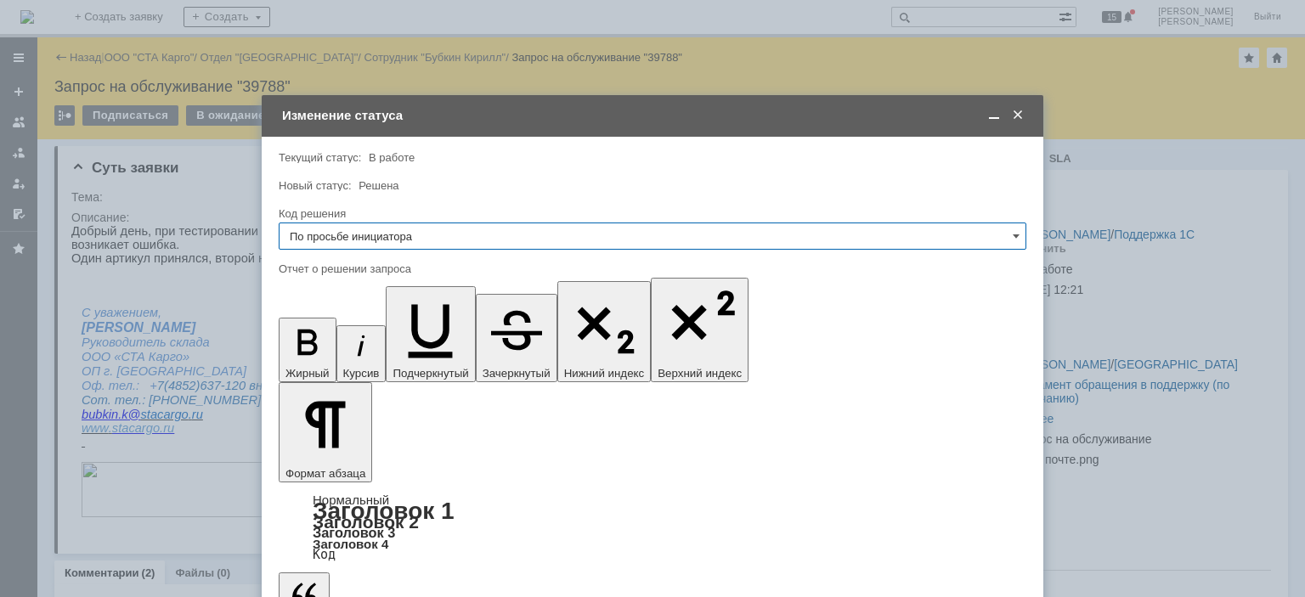
type input "По просьбе инициатора"
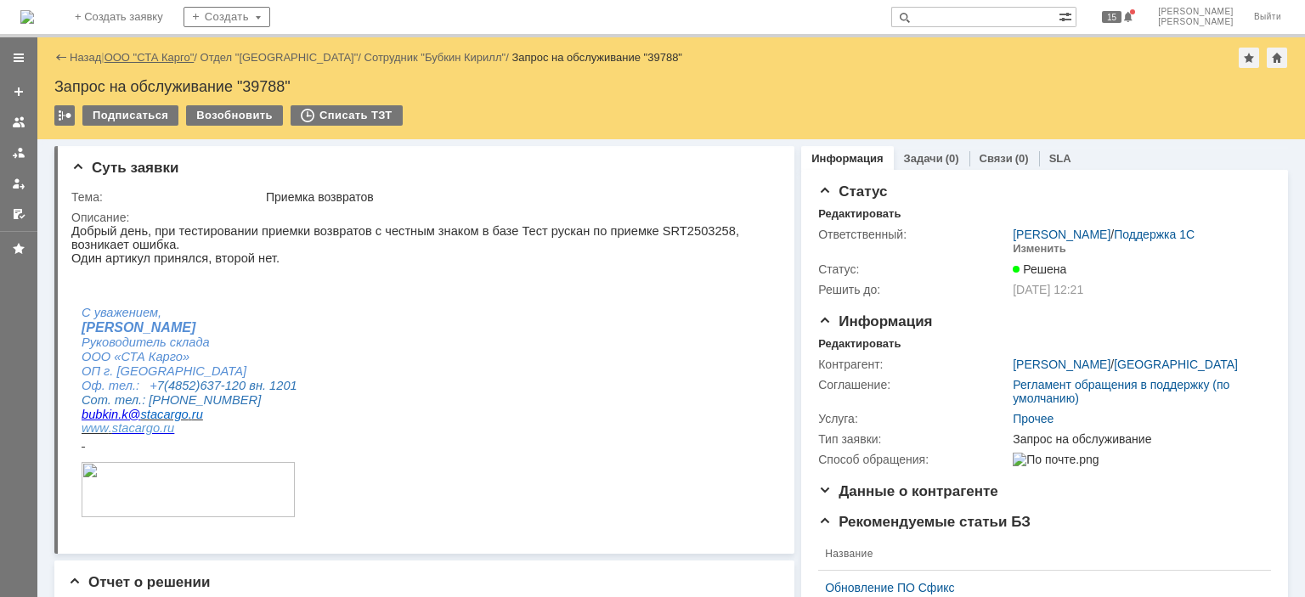
click at [138, 54] on link "ООО "СТА Карго"" at bounding box center [149, 57] width 90 height 13
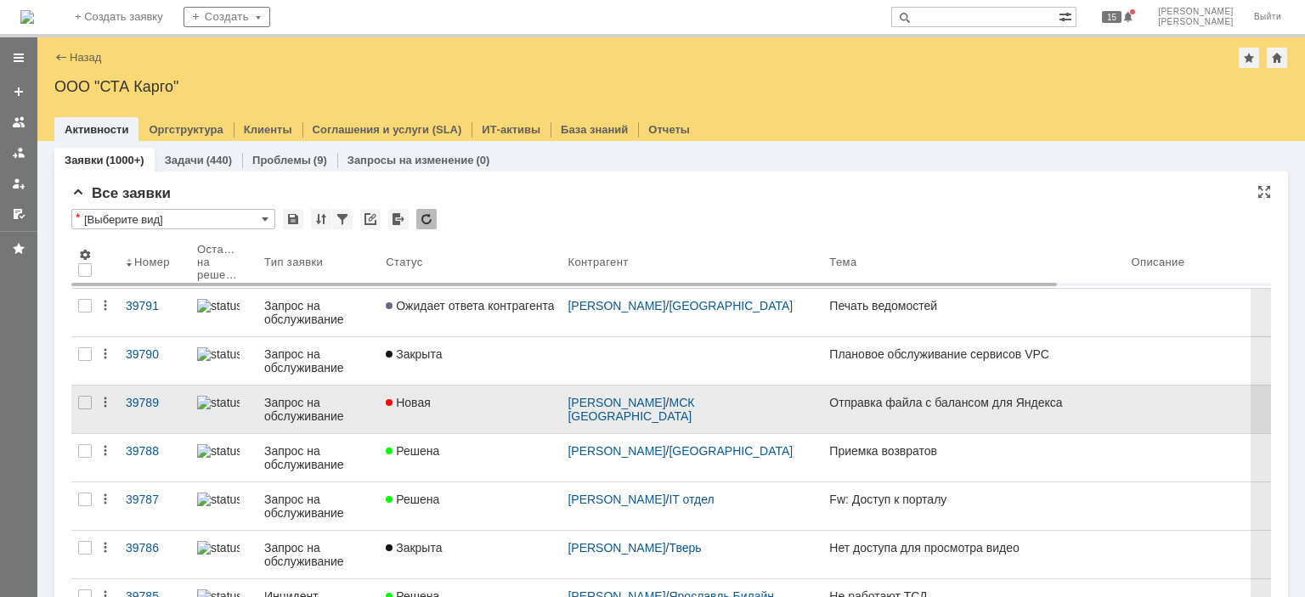
click at [455, 402] on div "Новая" at bounding box center [470, 403] width 168 height 14
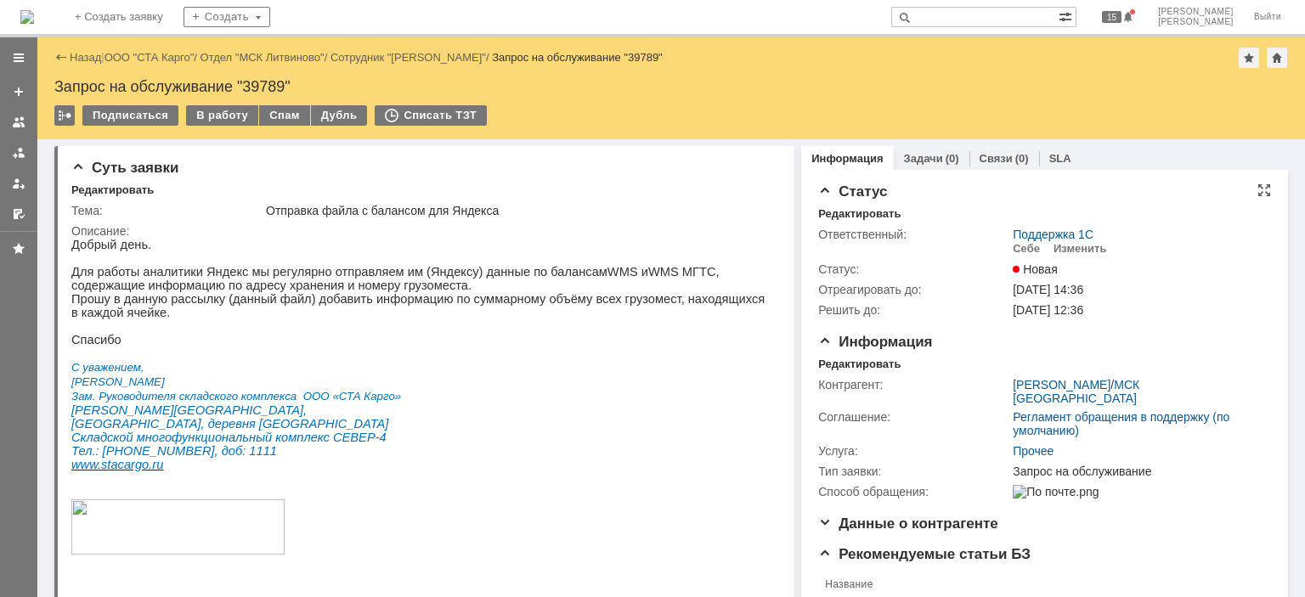
click at [1021, 256] on td "Себе" at bounding box center [1030, 249] width 34 height 16
click at [1021, 247] on div "Себе" at bounding box center [1026, 249] width 27 height 14
click at [849, 364] on div "Редактировать" at bounding box center [859, 365] width 82 height 14
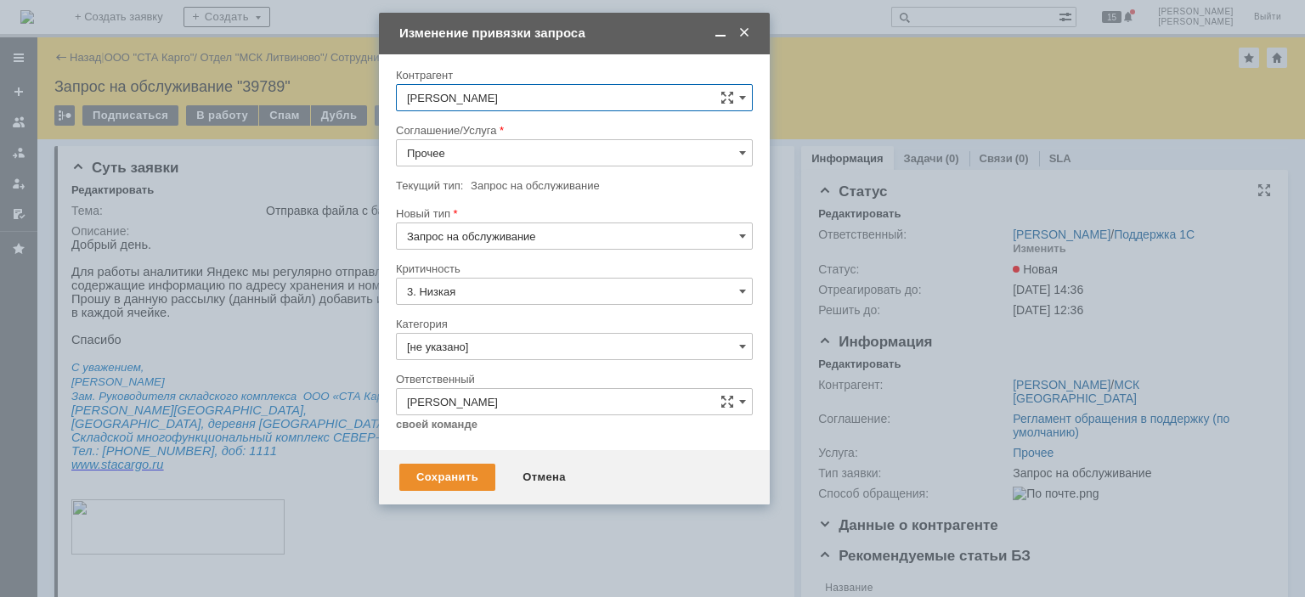
drag, startPoint x: 652, startPoint y: 68, endPoint x: 574, endPoint y: 28, distance: 87.8
click at [574, 28] on div "Изменение привязки запроса" at bounding box center [575, 32] width 353 height 15
click at [452, 464] on div "Сохранить" at bounding box center [447, 477] width 96 height 27
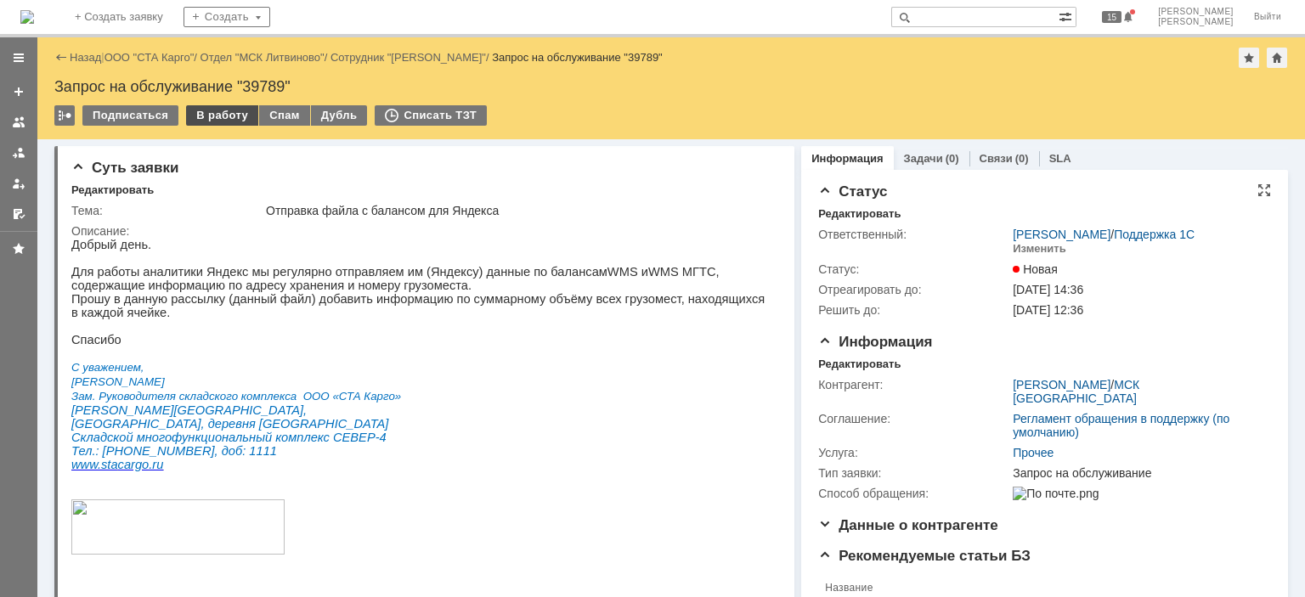
click at [213, 108] on div "В работу" at bounding box center [222, 115] width 72 height 20
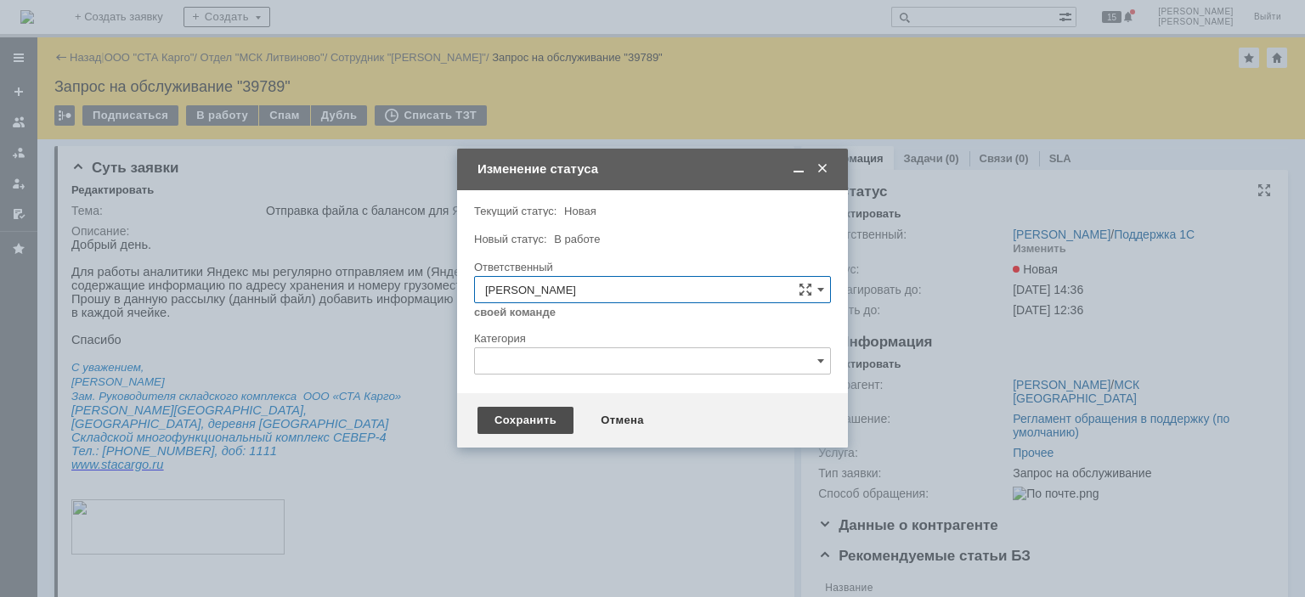
click at [537, 421] on div "Сохранить" at bounding box center [525, 420] width 96 height 27
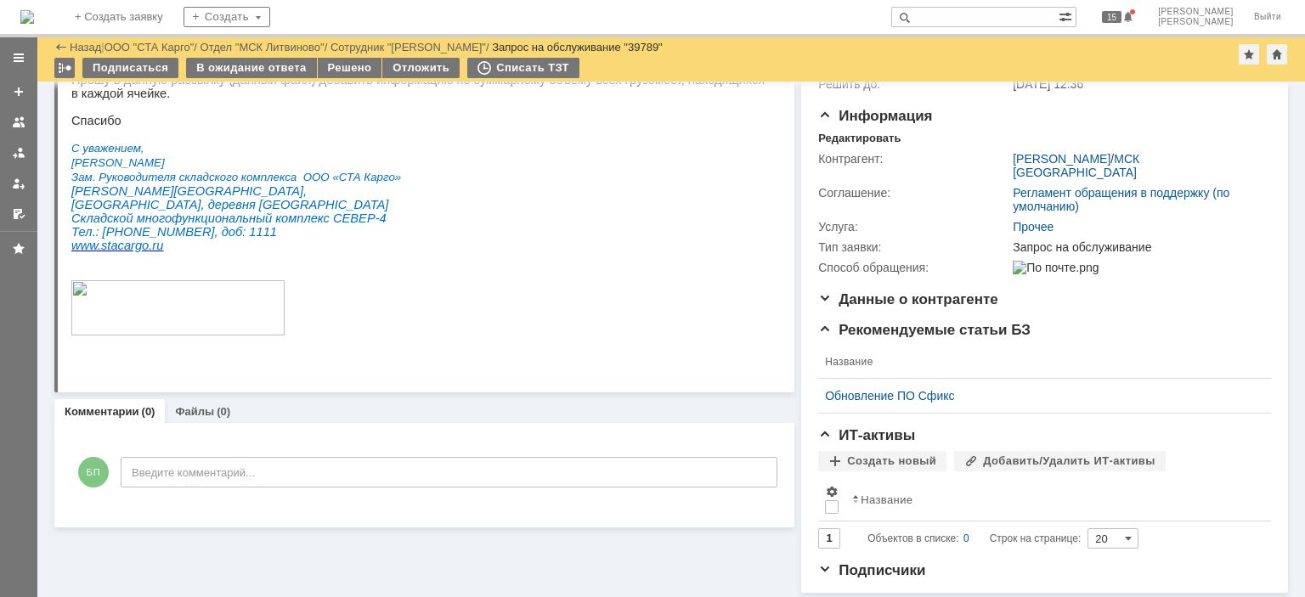
scroll to position [31, 0]
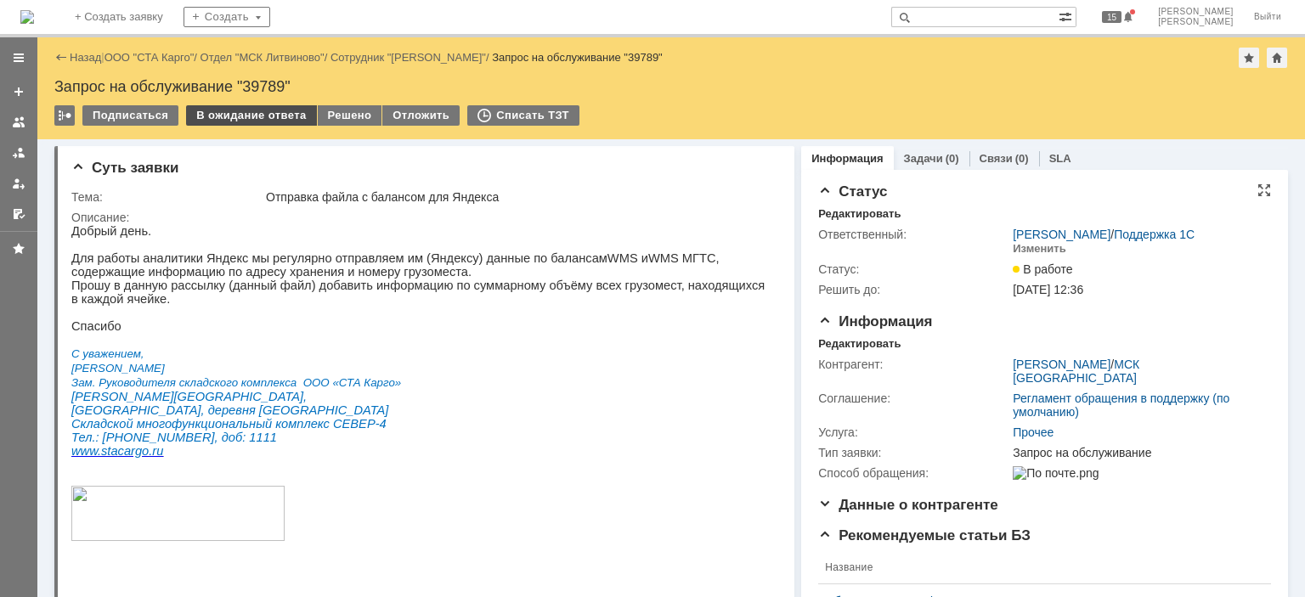
click at [251, 114] on div "В ожидание ответа" at bounding box center [251, 115] width 130 height 20
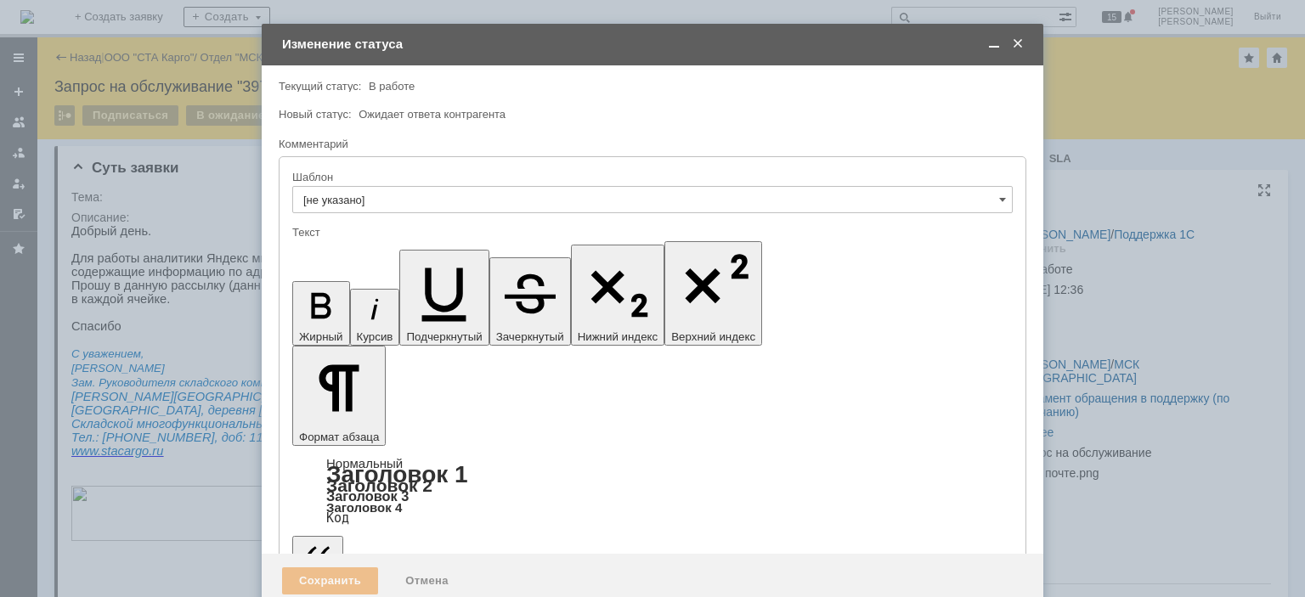
scroll to position [0, 0]
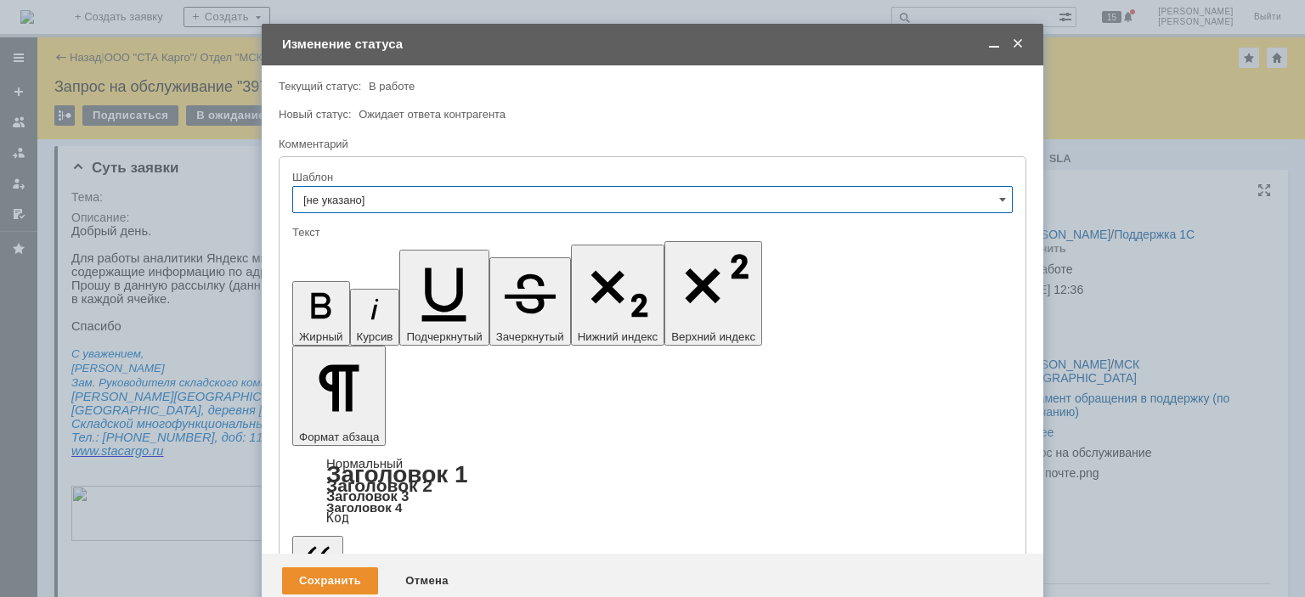
click at [992, 47] on span at bounding box center [993, 44] width 17 height 15
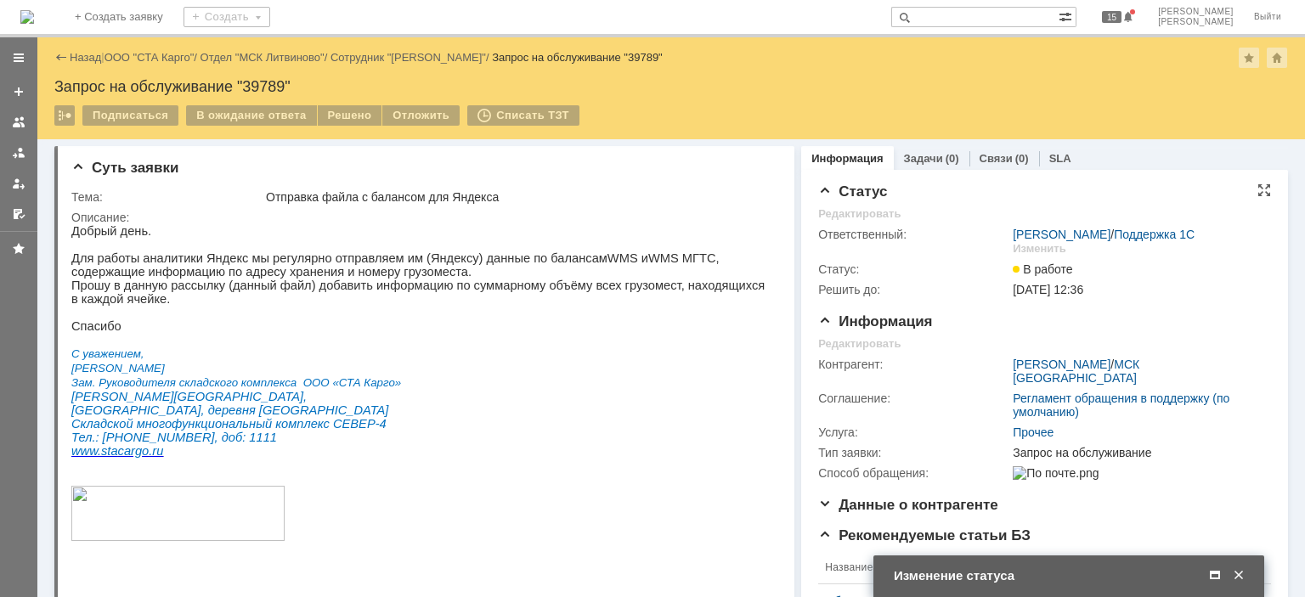
click at [1210, 575] on span at bounding box center [1214, 575] width 17 height 15
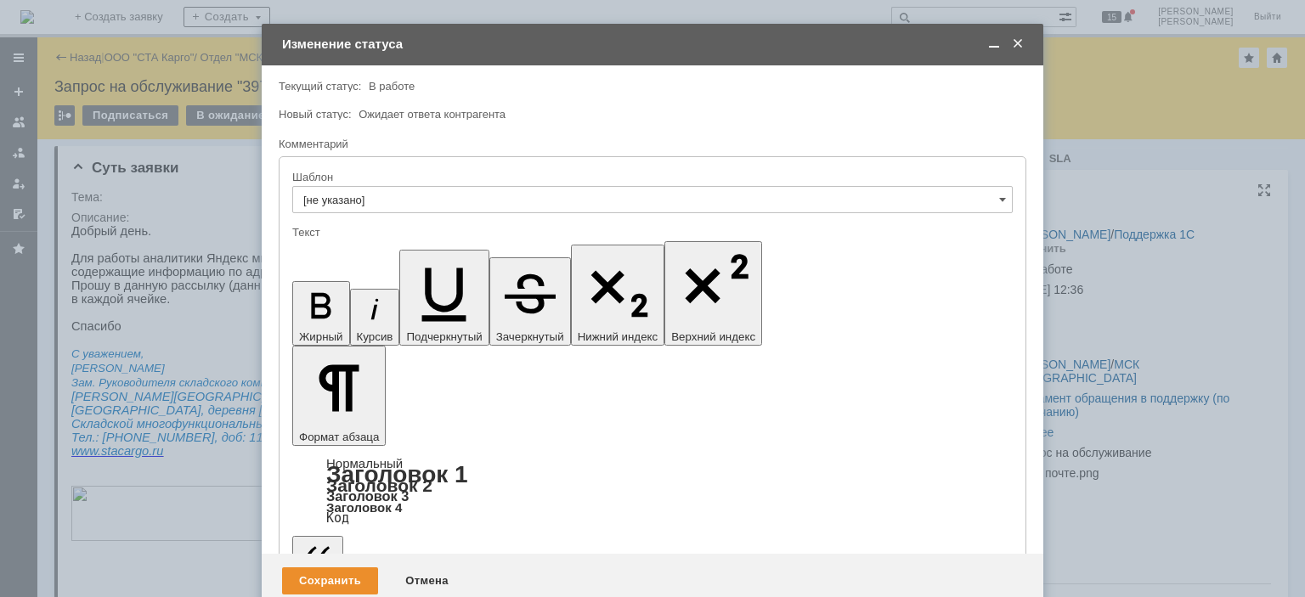
drag, startPoint x: 869, startPoint y: 4712, endPoint x: 815, endPoint y: 4709, distance: 54.5
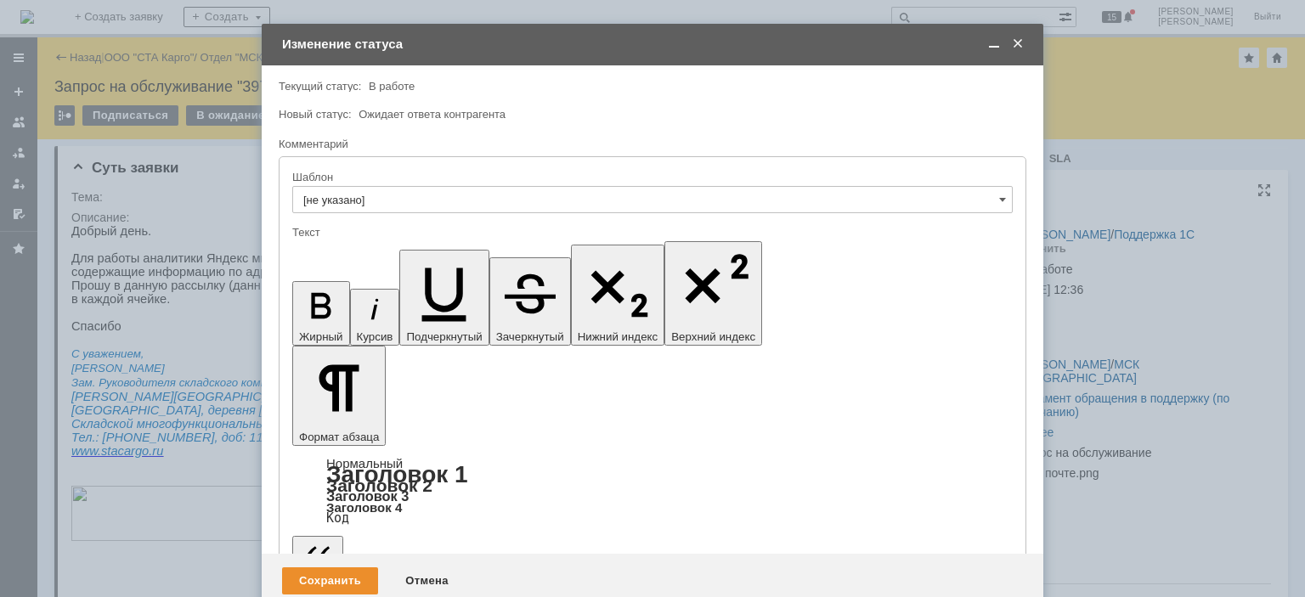
click at [996, 37] on span at bounding box center [993, 44] width 17 height 15
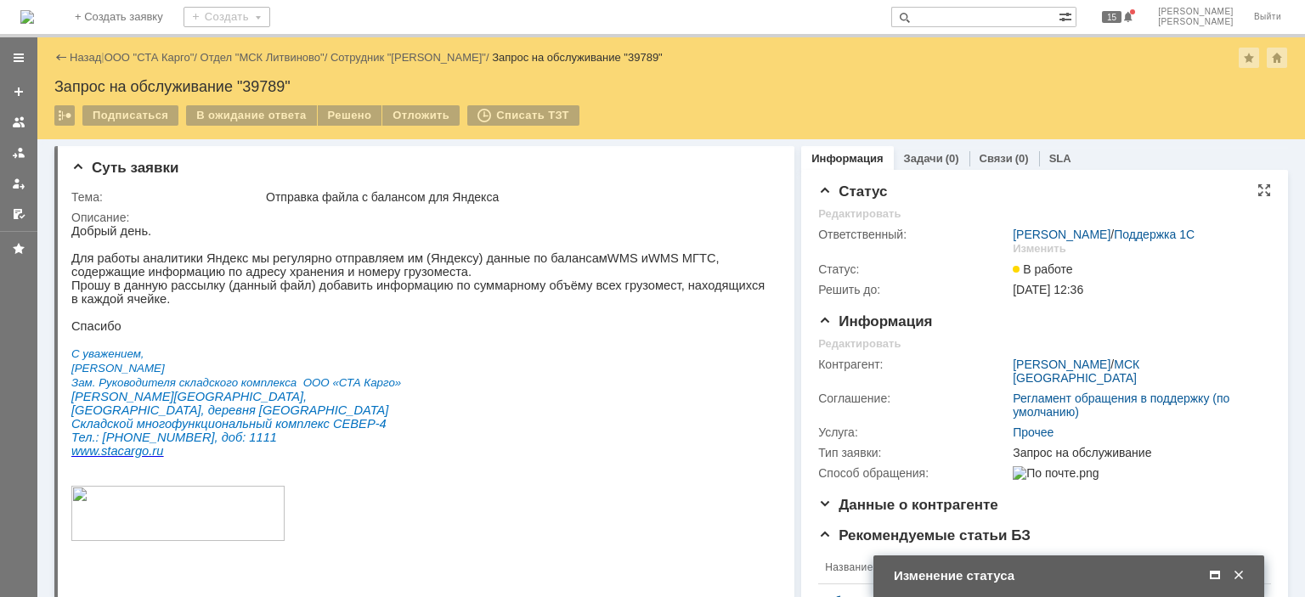
click at [1222, 577] on span at bounding box center [1214, 575] width 17 height 15
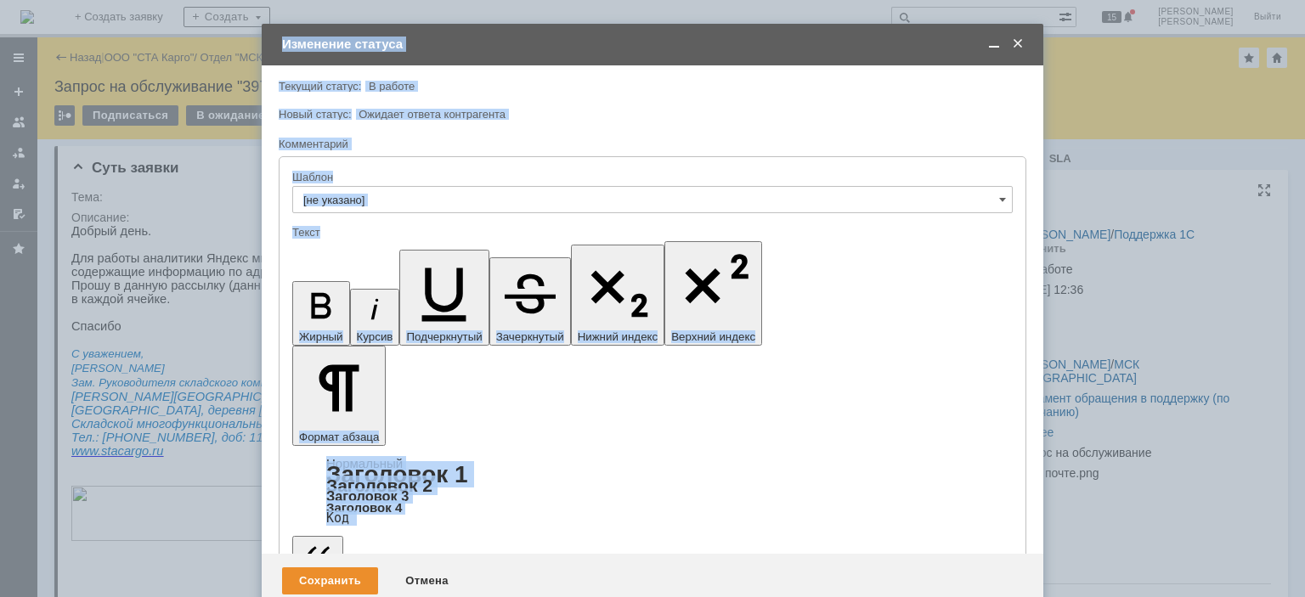
drag, startPoint x: 629, startPoint y: 5223, endPoint x: 521, endPoint y: 4712, distance: 522.0
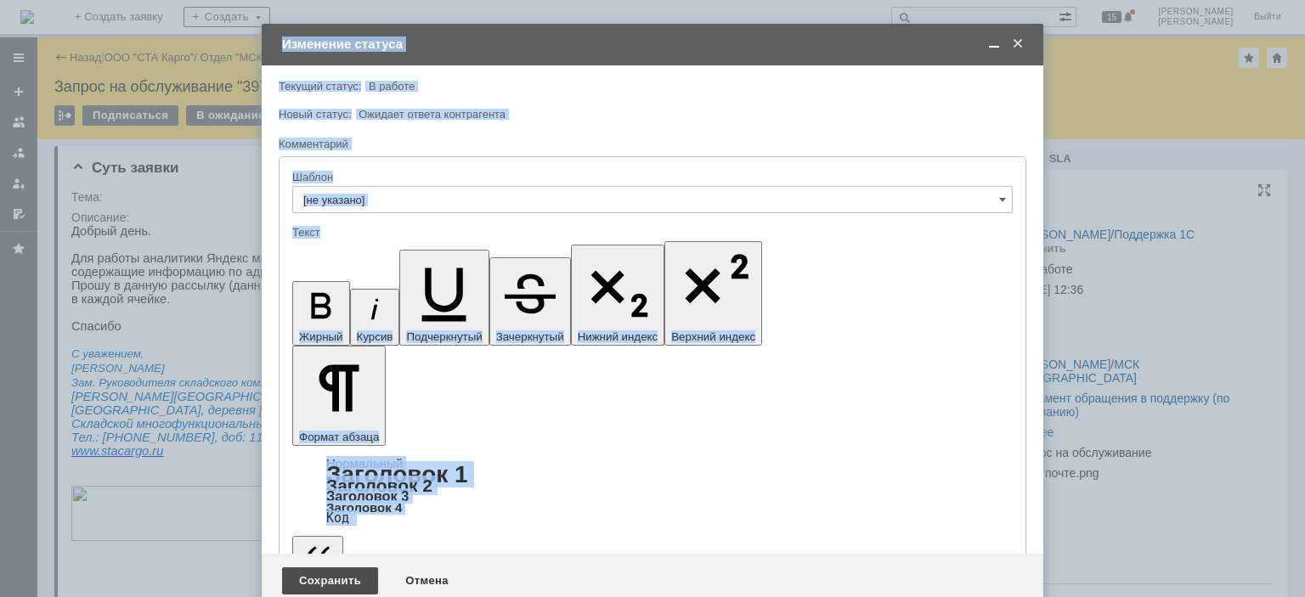
click at [331, 567] on div "Сохранить" at bounding box center [330, 580] width 96 height 27
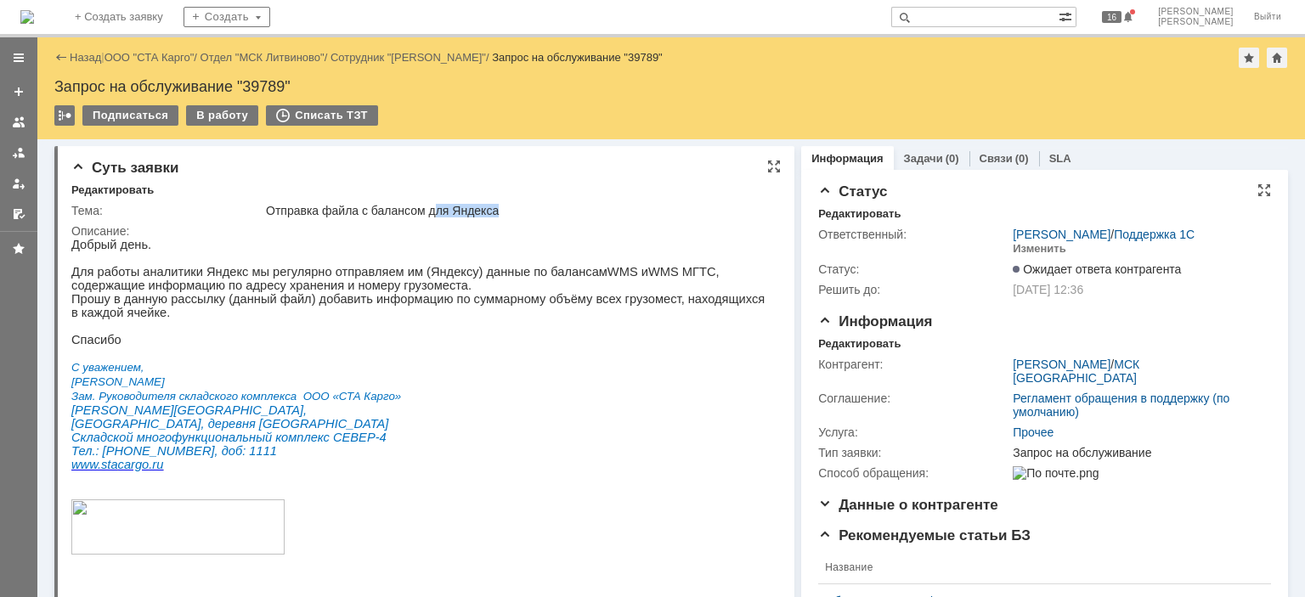
drag, startPoint x: 437, startPoint y: 210, endPoint x: 501, endPoint y: 218, distance: 65.1
click at [501, 218] on td "Отправка файла с балансом для Яндекса" at bounding box center [518, 210] width 511 height 20
click at [506, 276] on p "Для работы аналитики Яндекс мы регулярно отправляем им (Яндексу) данные по бала…" at bounding box center [418, 278] width 694 height 27
drag, startPoint x: 156, startPoint y: 294, endPoint x: 275, endPoint y: 285, distance: 119.3
click at [275, 285] on p "Для работы аналитики Яндекс мы регулярно отправляем им (Яндексу) данные по бала…" at bounding box center [418, 278] width 694 height 27
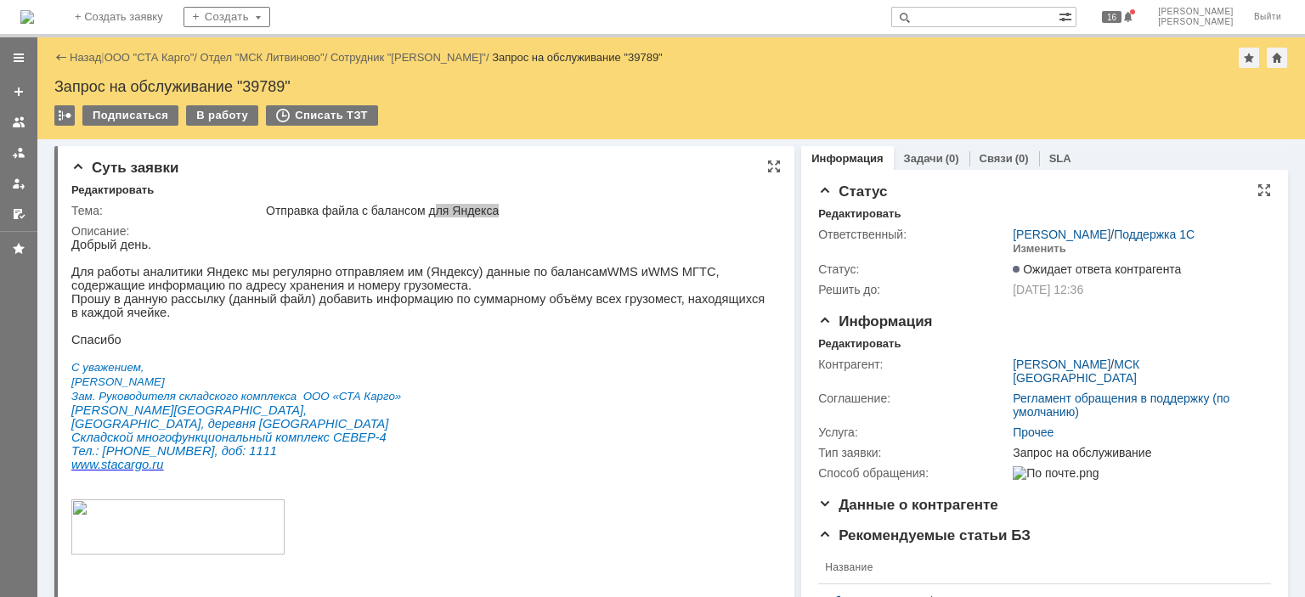
click at [284, 291] on p "Для работы аналитики Яндекс мы регулярно отправляем им (Яндексу) данные по бала…" at bounding box center [418, 278] width 694 height 27
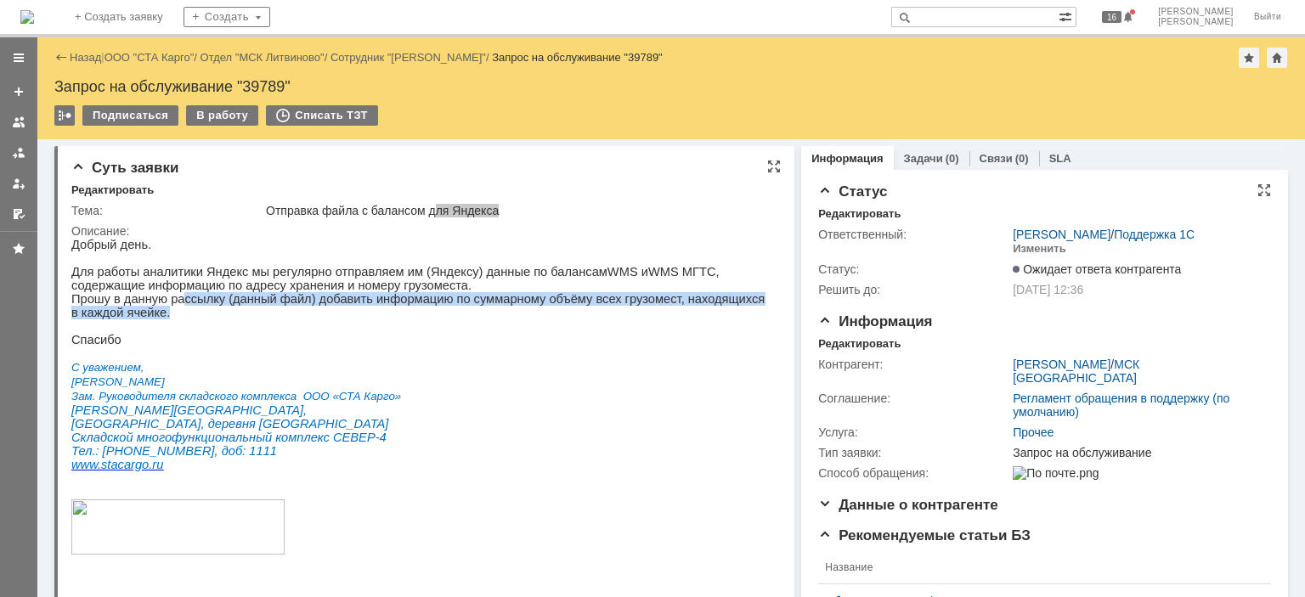
drag, startPoint x: 177, startPoint y: 303, endPoint x: 251, endPoint y: 314, distance: 74.7
click at [251, 314] on p "Прошу в данную рассылку (данный файл) добавить информацию по суммарному объёму …" at bounding box center [418, 305] width 694 height 27
click at [227, 319] on p "Прошу в данную рассылку (данный файл) добавить информацию по суммарному объёму …" at bounding box center [418, 305] width 694 height 27
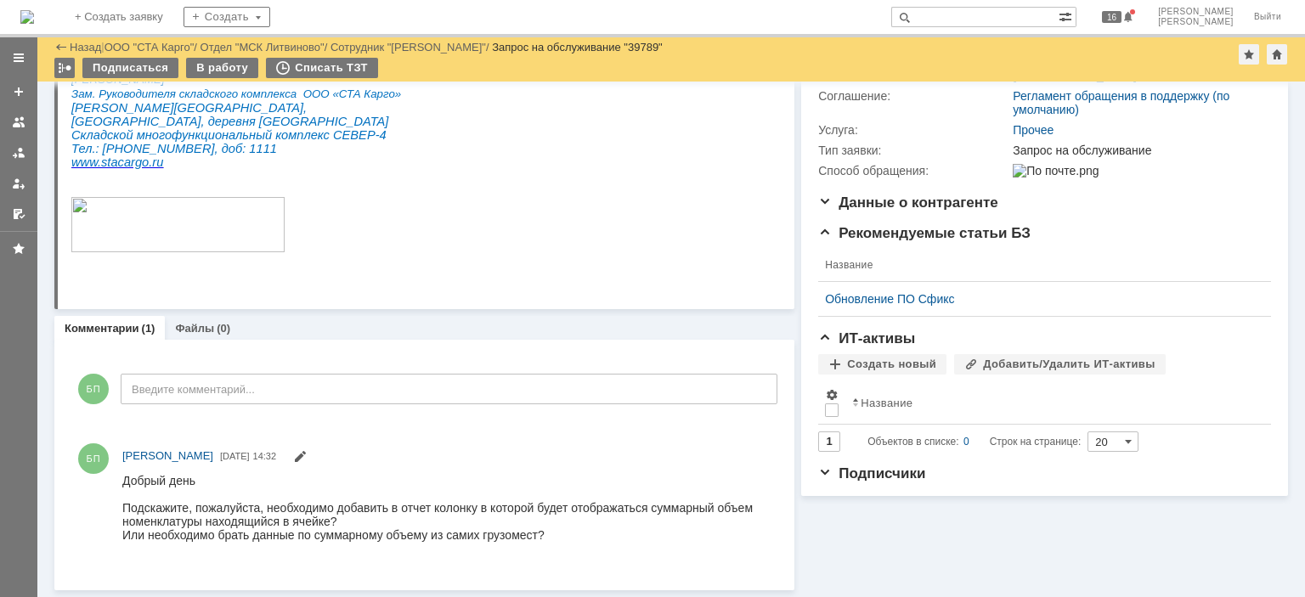
scroll to position [245, 0]
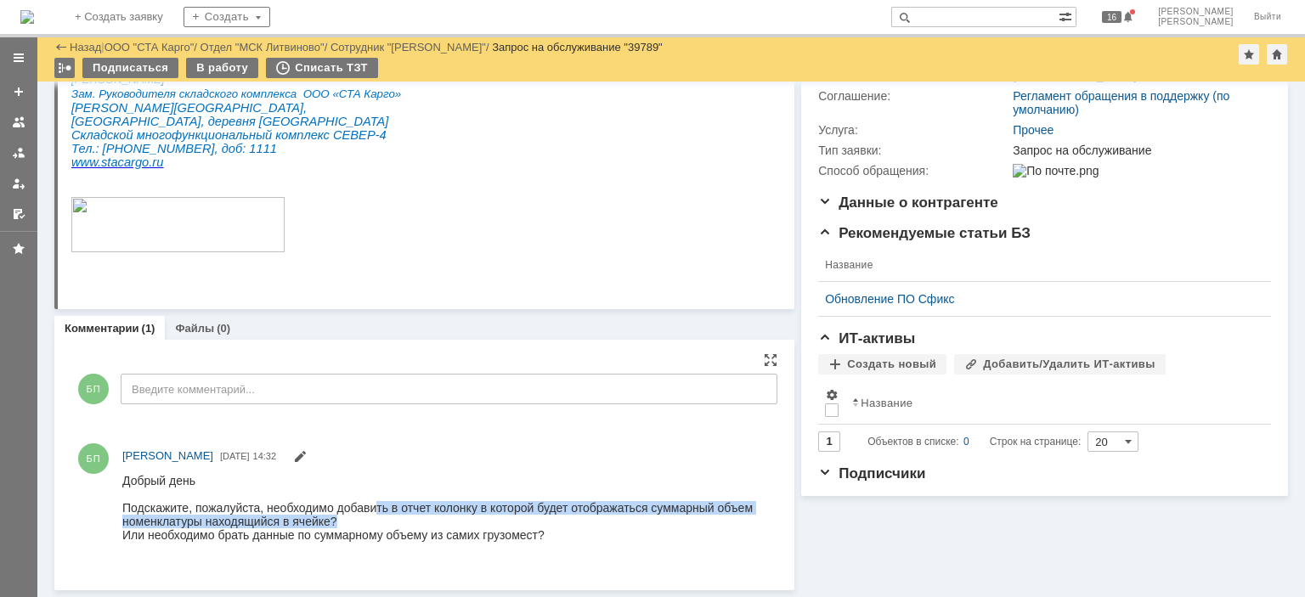
drag, startPoint x: 381, startPoint y: 503, endPoint x: 742, endPoint y: 518, distance: 360.5
click at [742, 518] on div "Подскажите, пожалуйста, необходимо добавить в отчет колонку в которой будет ото…" at bounding box center [442, 513] width 640 height 27
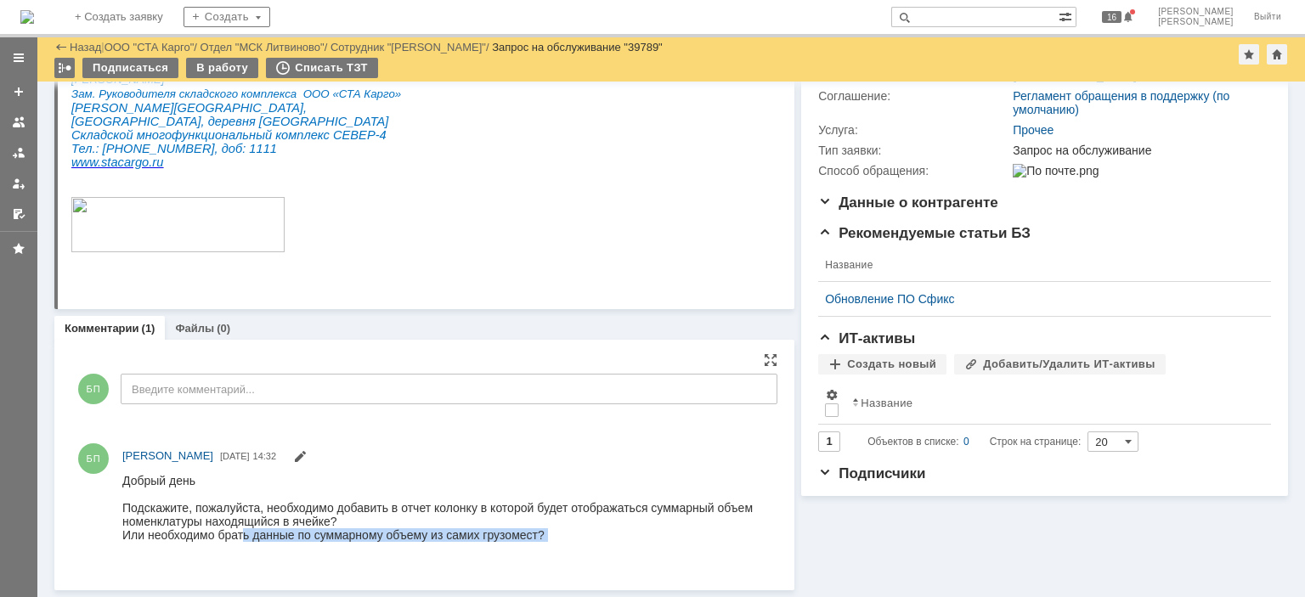
drag, startPoint x: 241, startPoint y: 536, endPoint x: 531, endPoint y: 546, distance: 289.9
click at [531, 546] on body "Добрый день Подскажите, пожалуйста, необходимо добавить в отчет колонку в котор…" at bounding box center [442, 514] width 640 height 82
click at [541, 509] on div "Подскажите, пожалуйста, необходимо добавить в отчет колонку в которой будет ото…" at bounding box center [442, 513] width 640 height 27
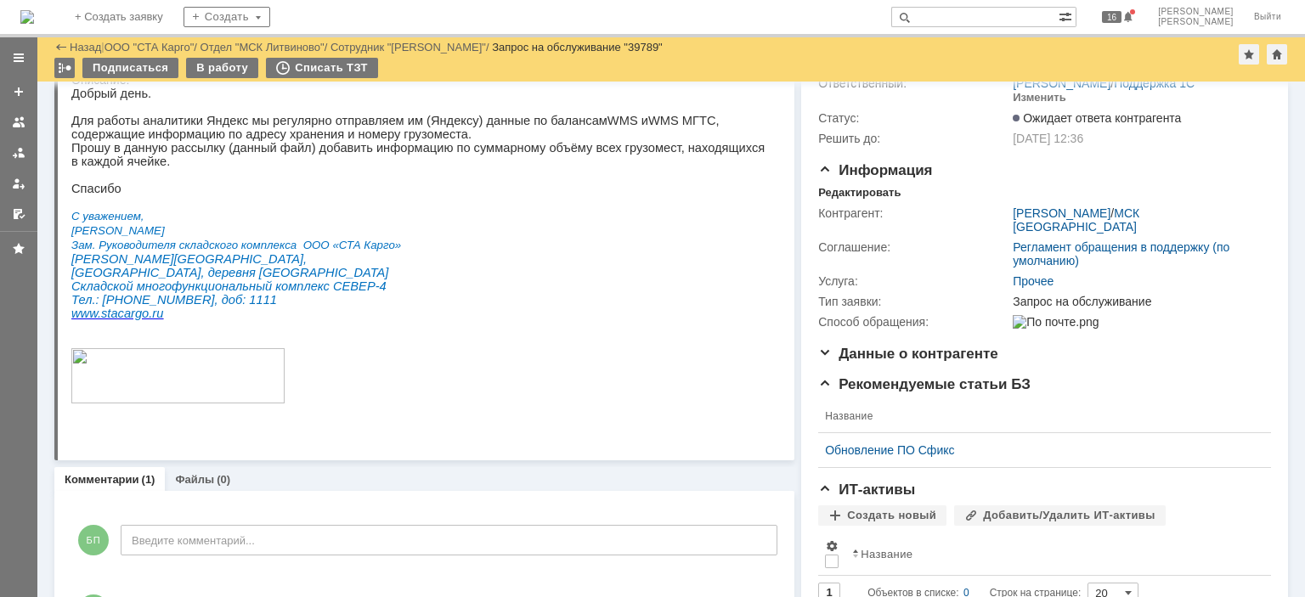
scroll to position [0, 0]
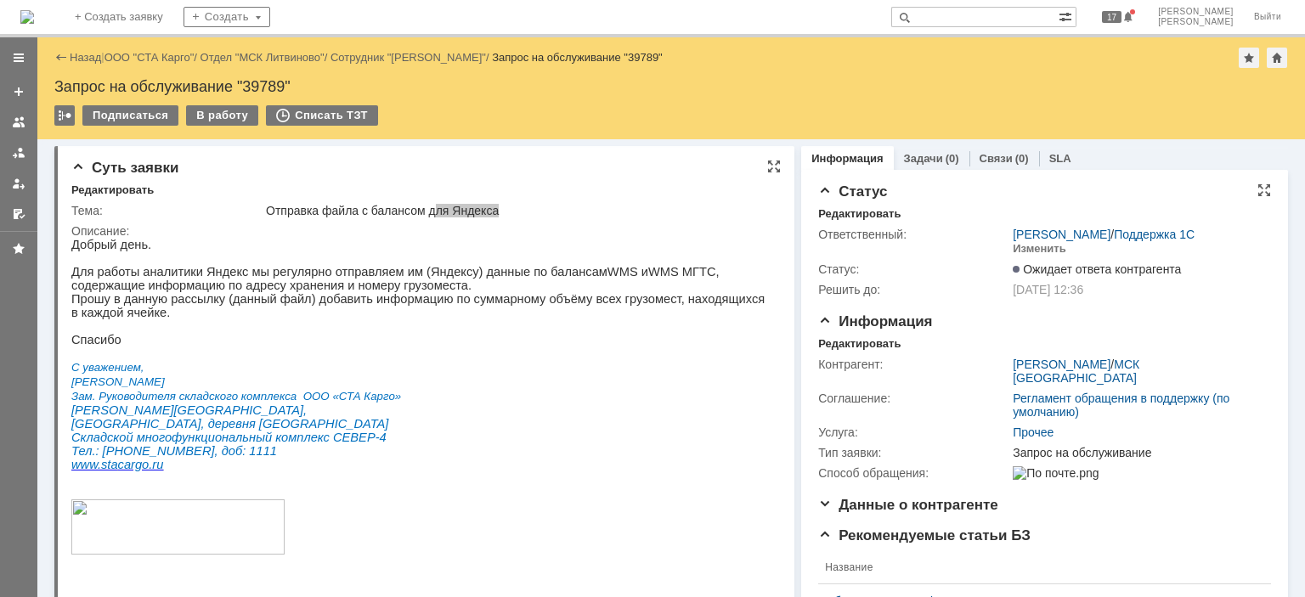
click at [334, 299] on p "Прошу в данную рассылку (данный файл) добавить информацию по суммарному объёму …" at bounding box center [418, 305] width 694 height 27
click at [402, 259] on p at bounding box center [418, 258] width 694 height 14
click at [470, 209] on div "Отправка файла с балансом для Яндекса" at bounding box center [518, 211] width 505 height 14
click at [231, 319] on p "Прошу в данную рассылку (данный файл) добавить информацию по суммарному объёму …" at bounding box center [418, 305] width 694 height 27
click at [449, 247] on p "Добрый день." at bounding box center [418, 245] width 694 height 14
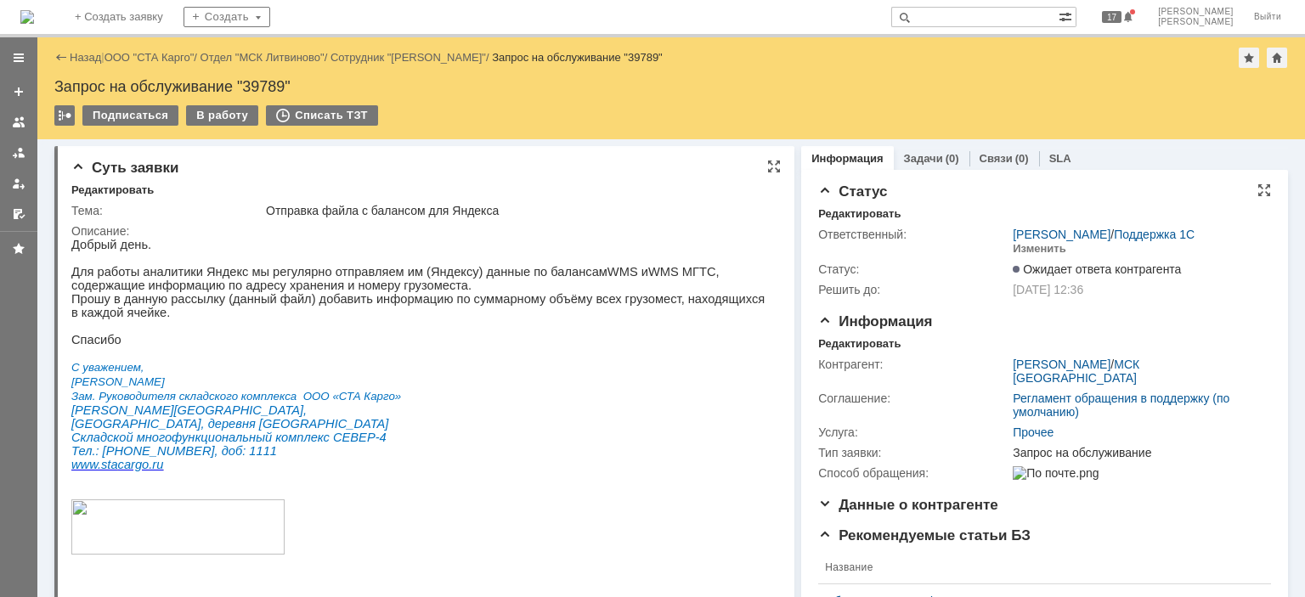
click at [543, 525] on p at bounding box center [418, 529] width 694 height 59
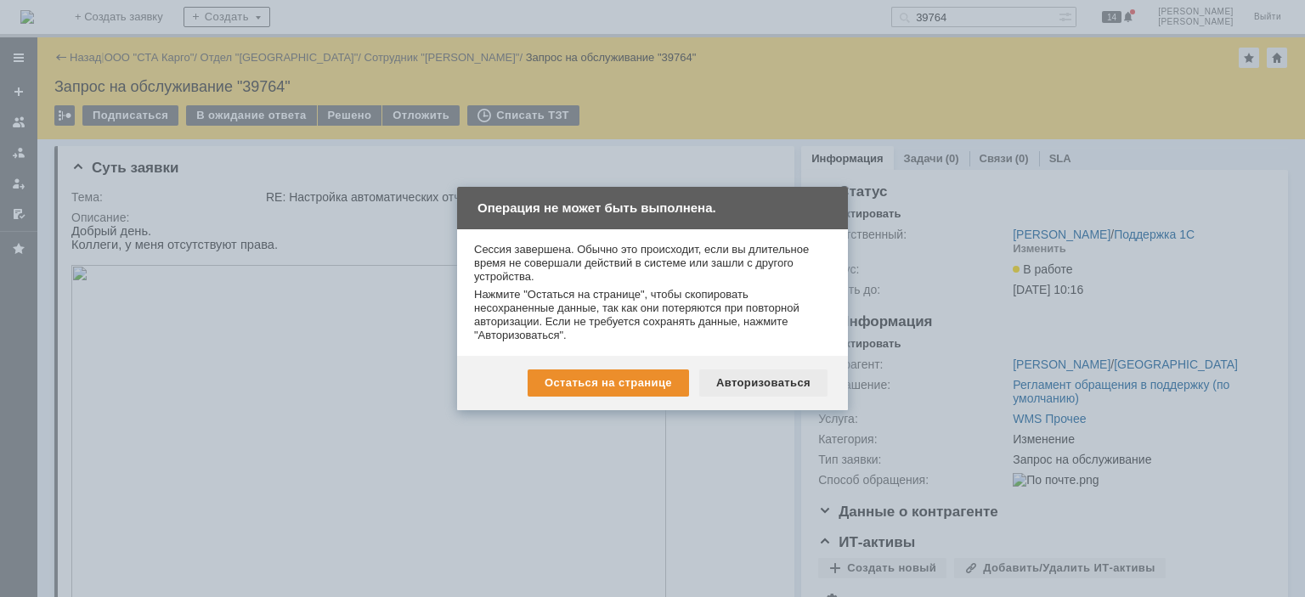
click at [751, 372] on div "Авторизоваться" at bounding box center [763, 383] width 128 height 27
